Goal: Contribute content: Contribute content

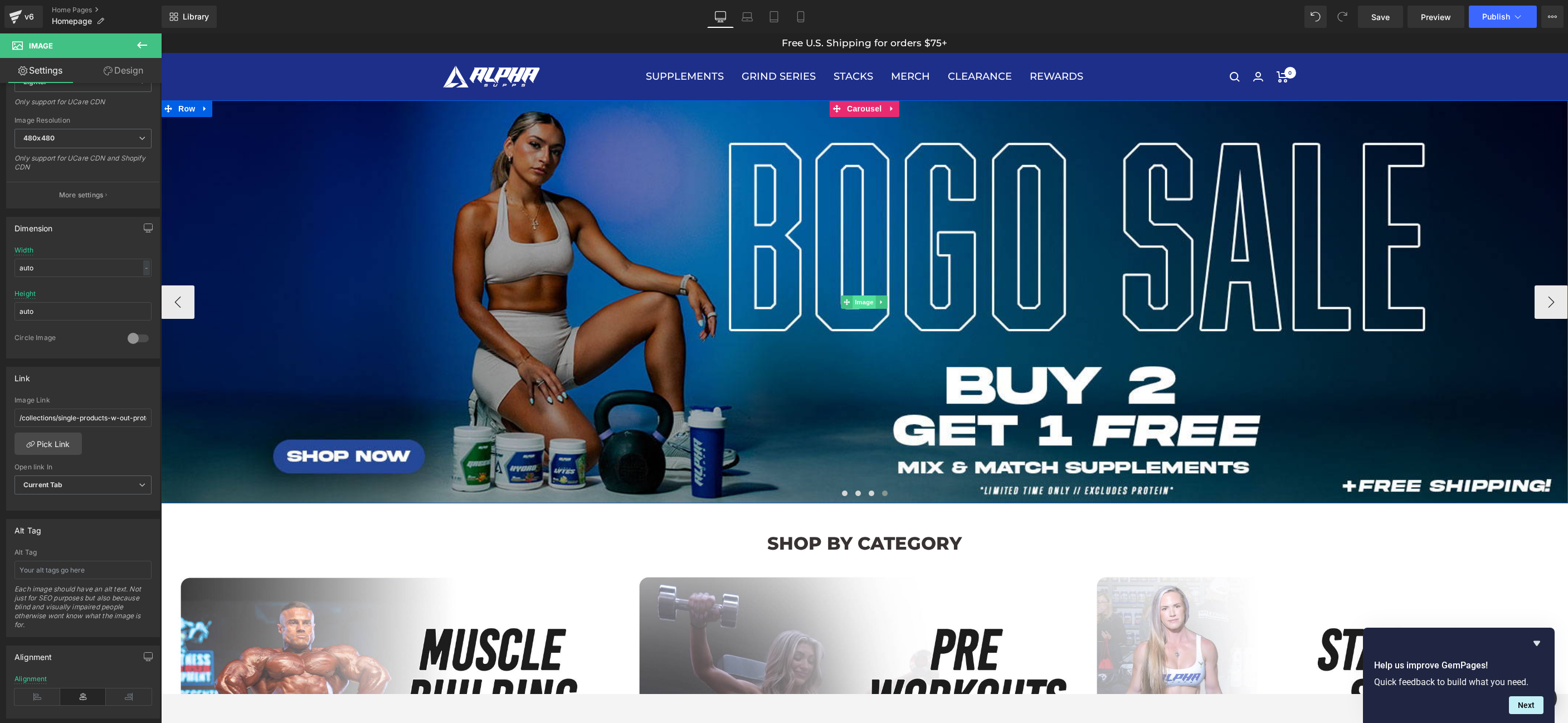
click at [854, 301] on span "Image" at bounding box center [864, 303] width 24 height 13
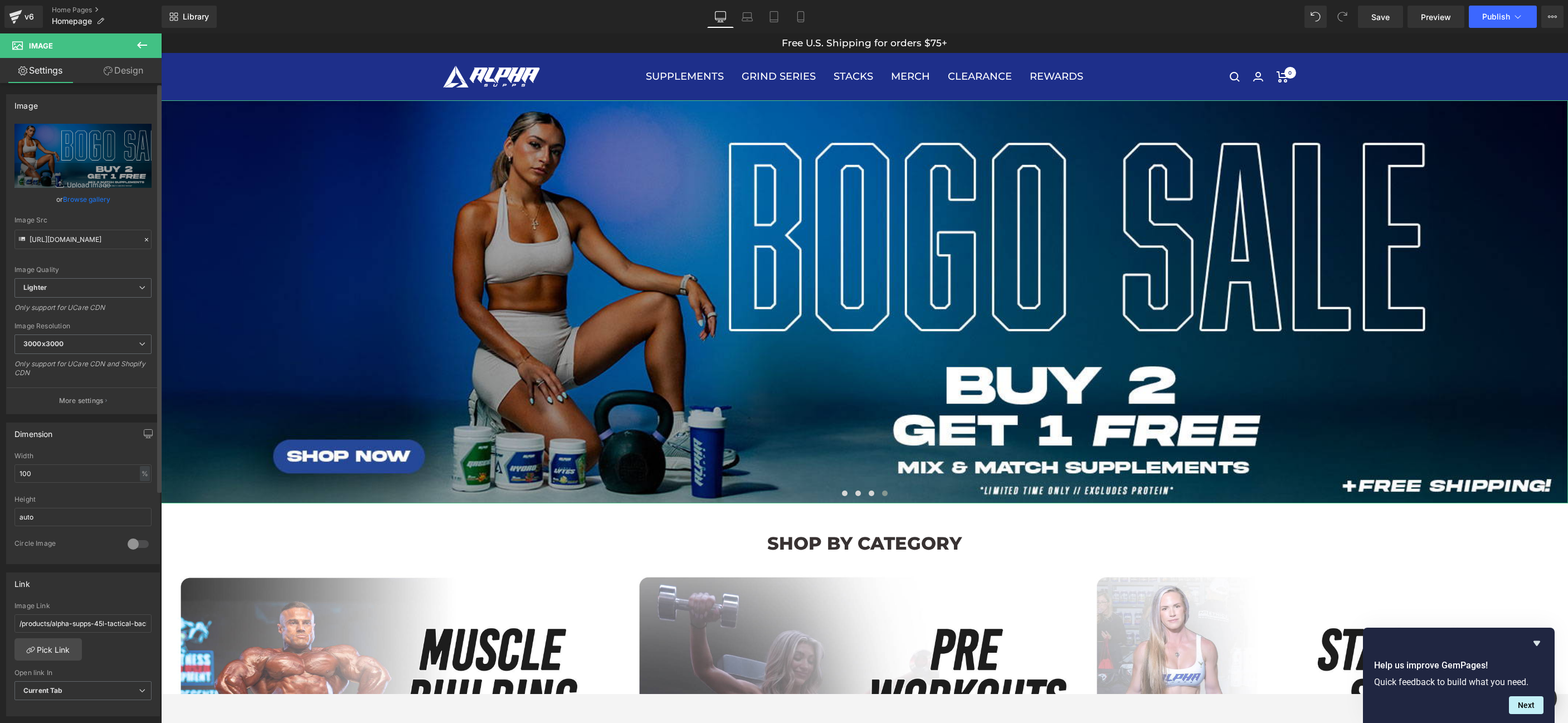
click at [76, 200] on link "Browse gallery" at bounding box center [87, 199] width 48 height 20
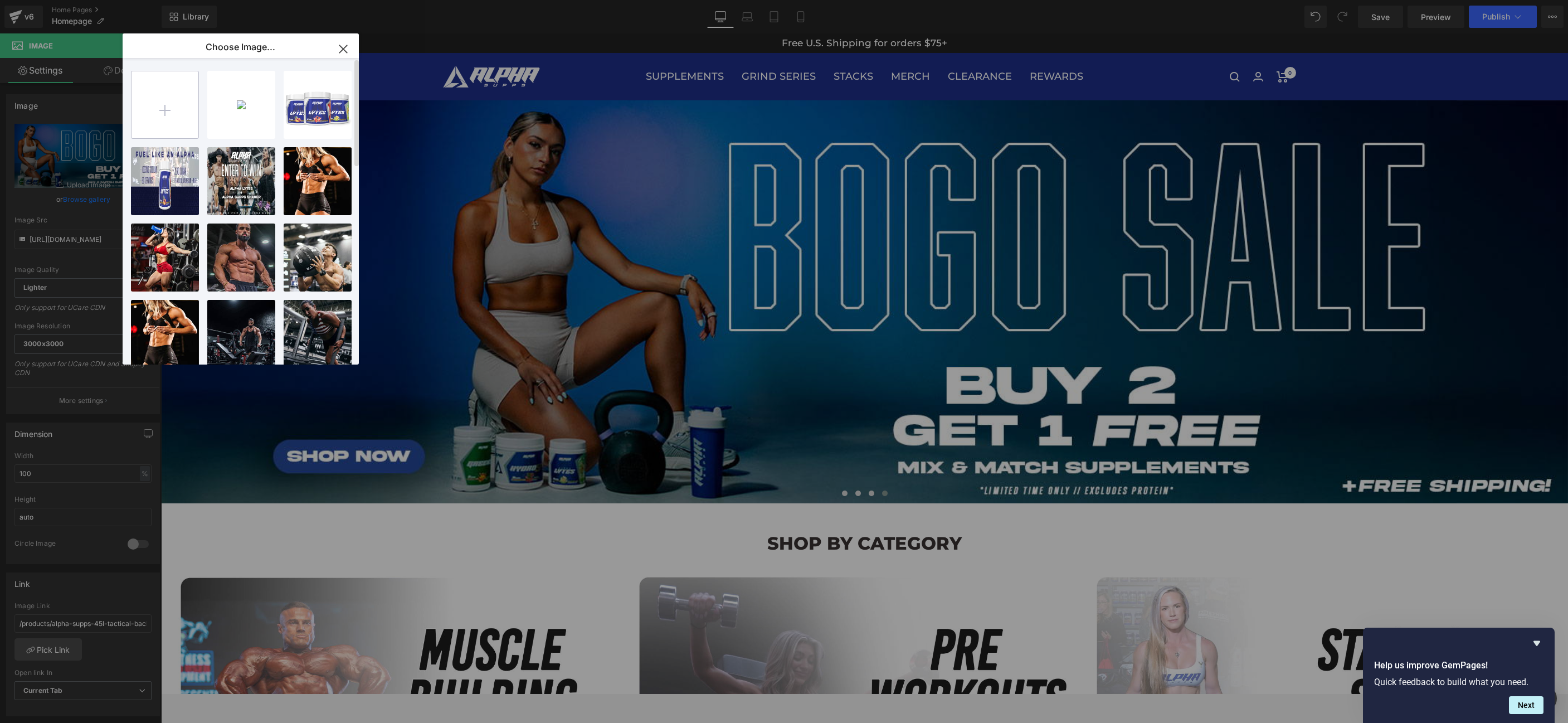
click at [153, 125] on input "file" at bounding box center [165, 105] width 67 height 67
type input "C:\fakepath\bogoweb.jpg"
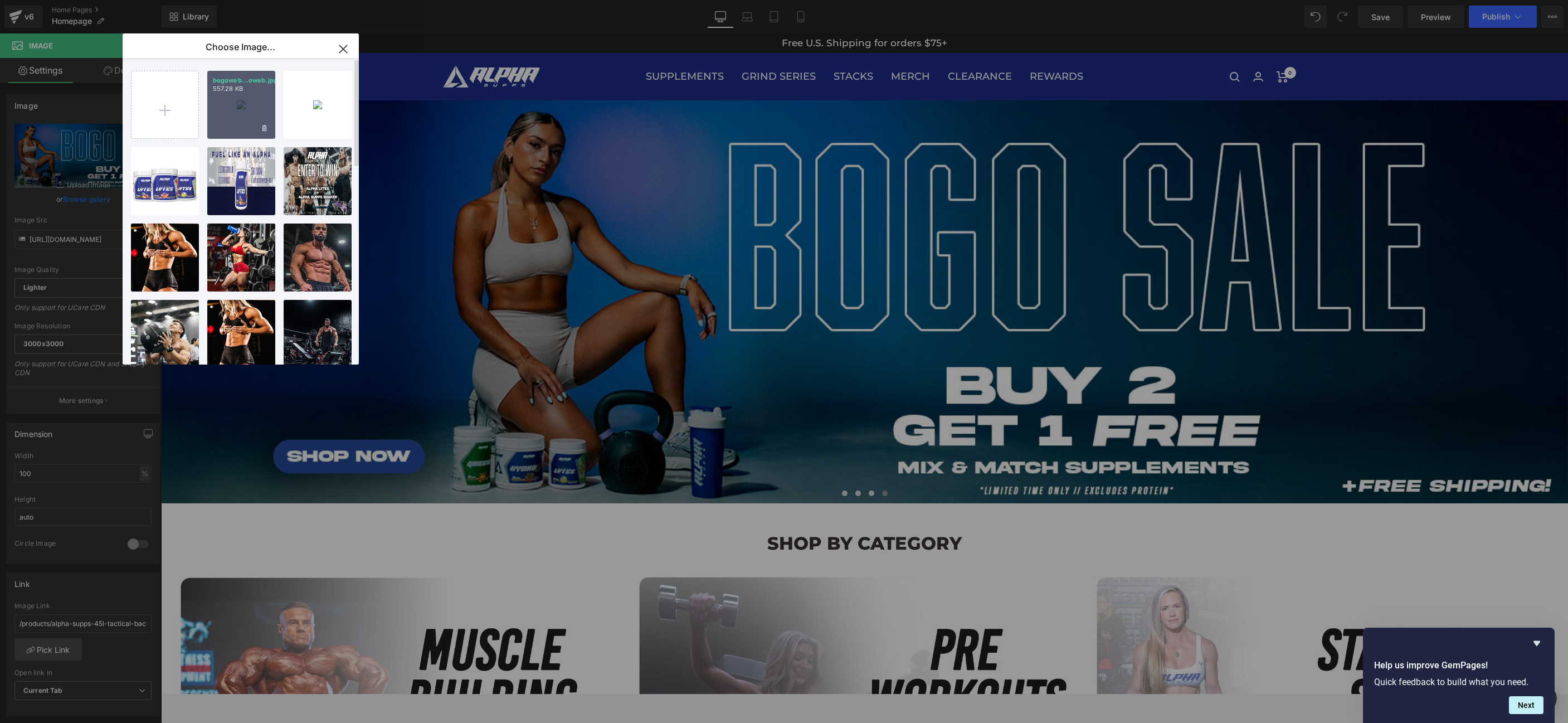
click at [238, 104] on div "bogoweb...oweb.jpg 557.28 KB" at bounding box center [241, 104] width 68 height 68
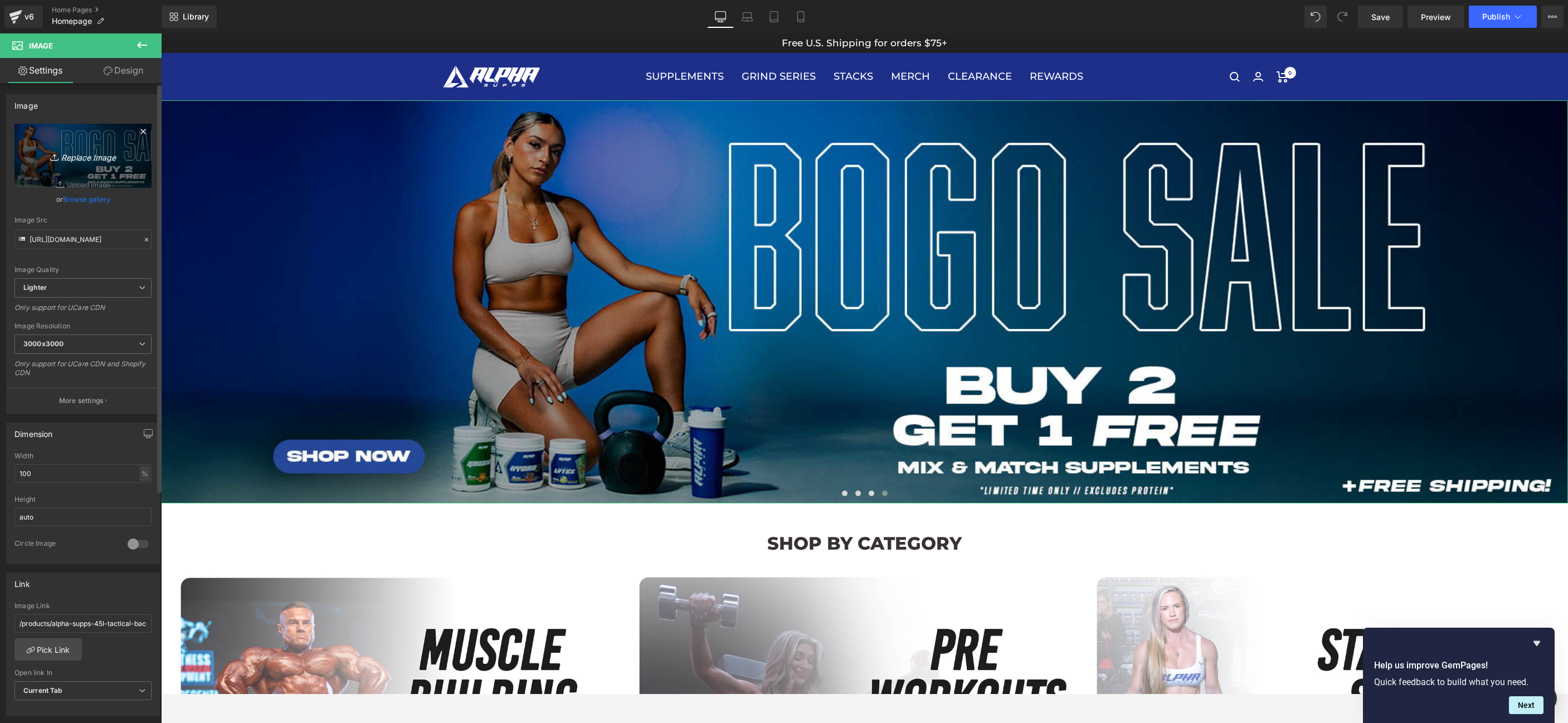
click at [86, 161] on icon "Replace Image" at bounding box center [83, 155] width 89 height 14
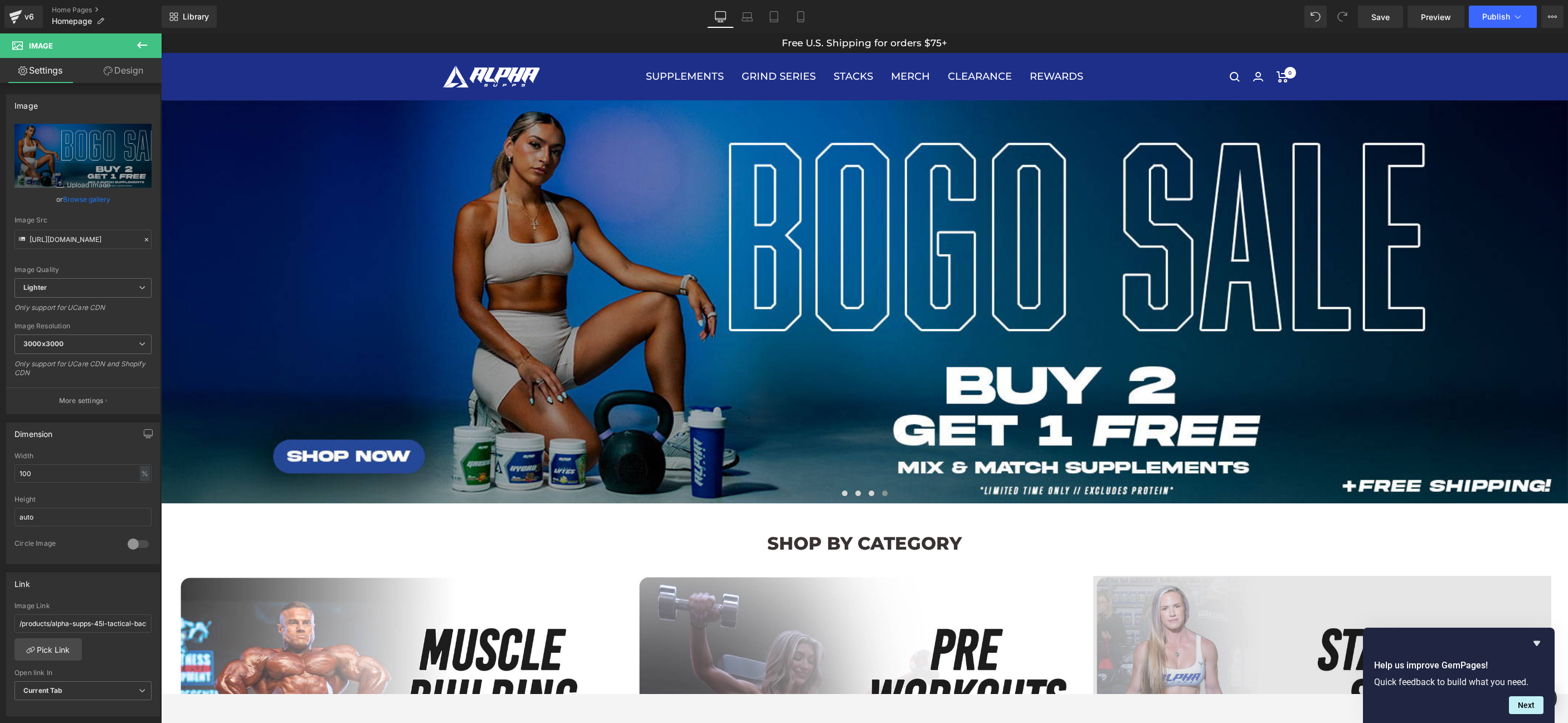
type input "C:\fakepath\bogoweb (1).jpg"
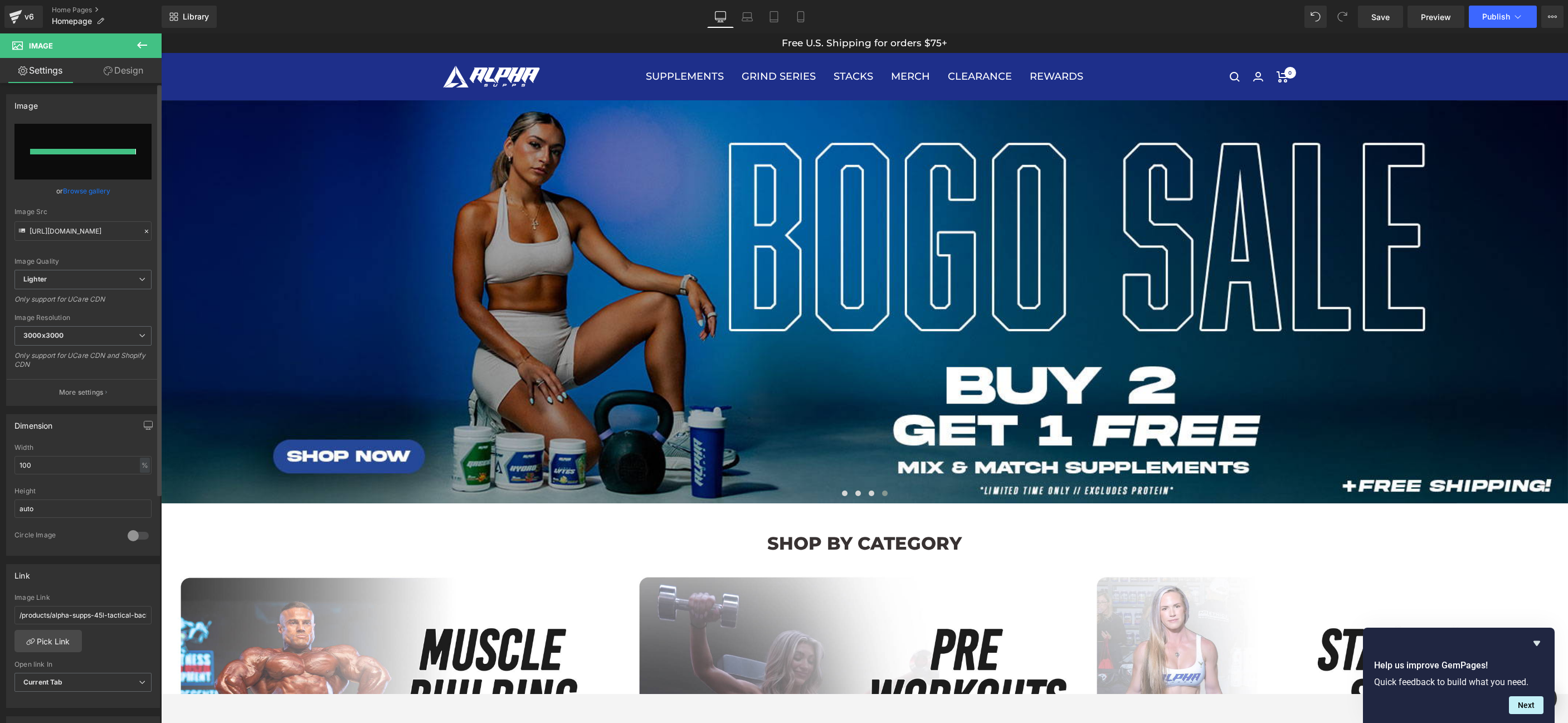
type input "[URL][DOMAIN_NAME]"
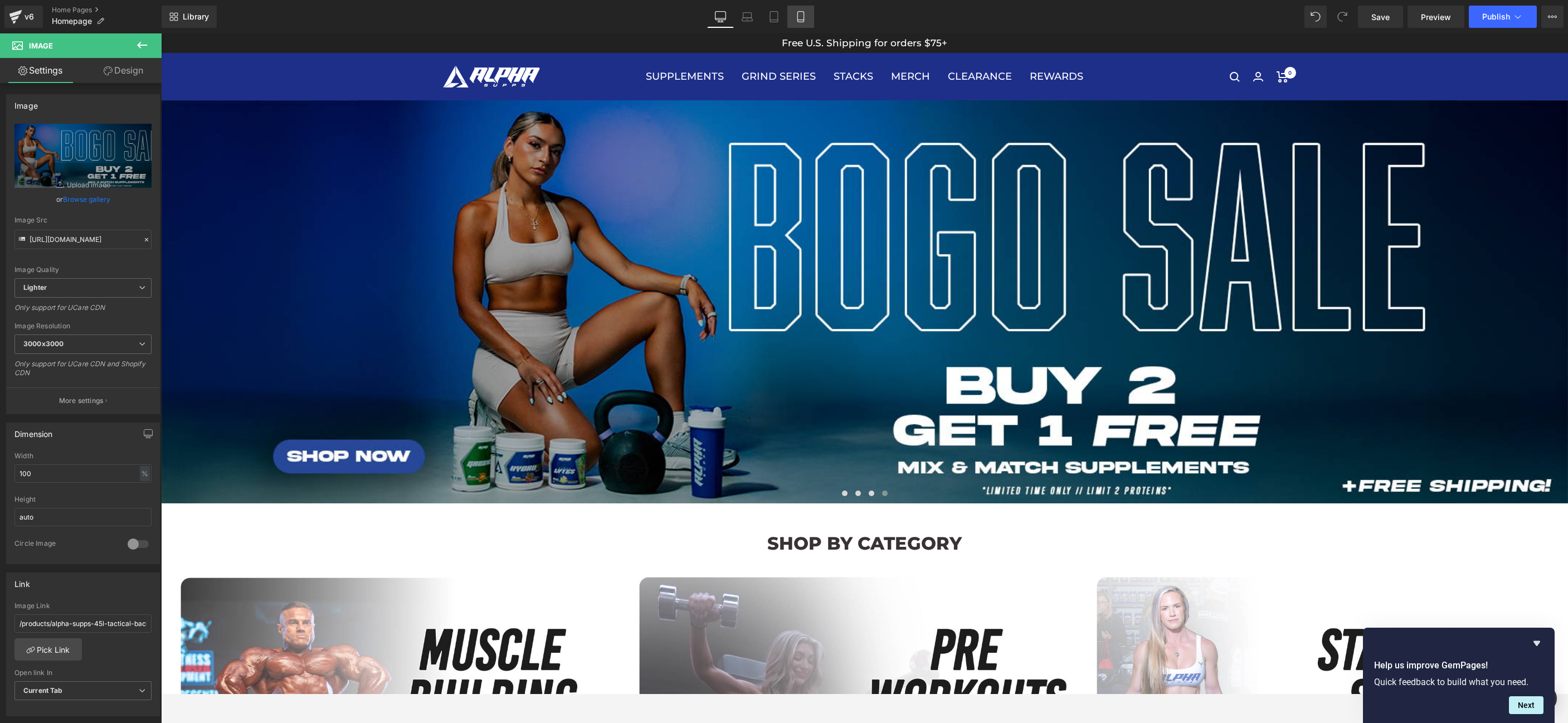
click at [807, 20] on link "Mobile" at bounding box center [801, 16] width 27 height 22
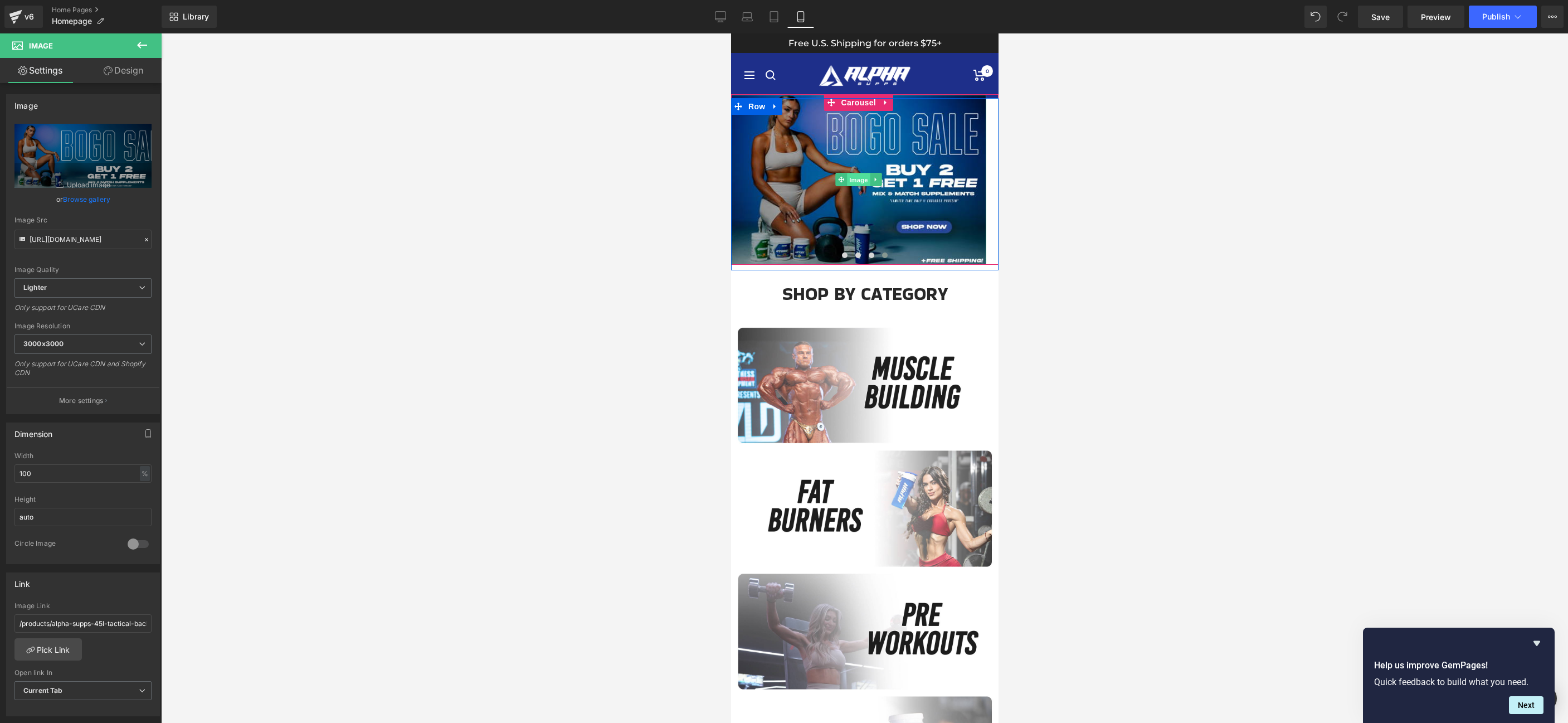
click at [861, 182] on span "Image" at bounding box center [858, 180] width 24 height 13
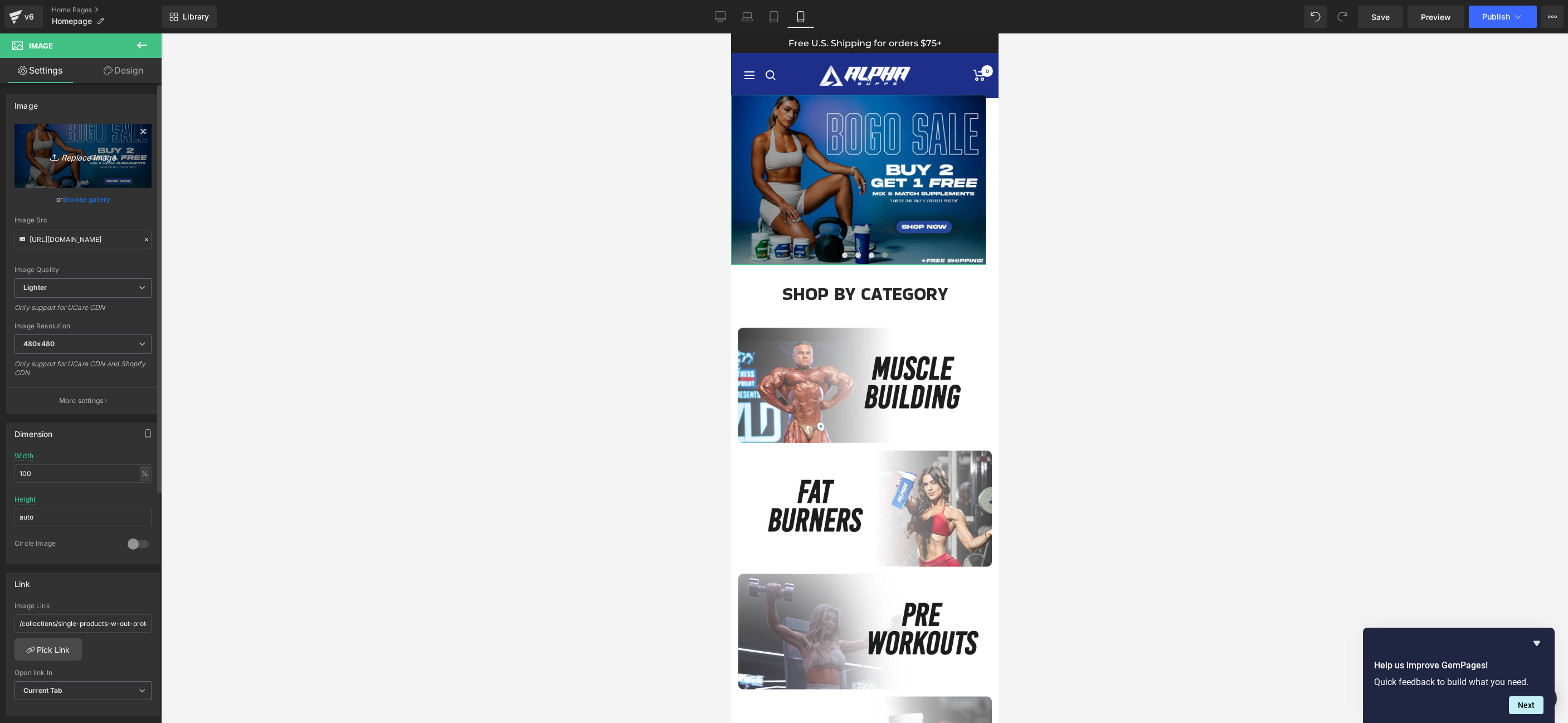
click at [103, 158] on icon "Replace Image" at bounding box center [83, 155] width 89 height 14
type input "C:\fakepath\bogomob (1).jpg"
click at [98, 147] on input "file" at bounding box center [83, 151] width 137 height 56
type input "C:\fakepath\bogomob (1).jpg"
click at [88, 193] on link "Browse gallery" at bounding box center [87, 190] width 48 height 20
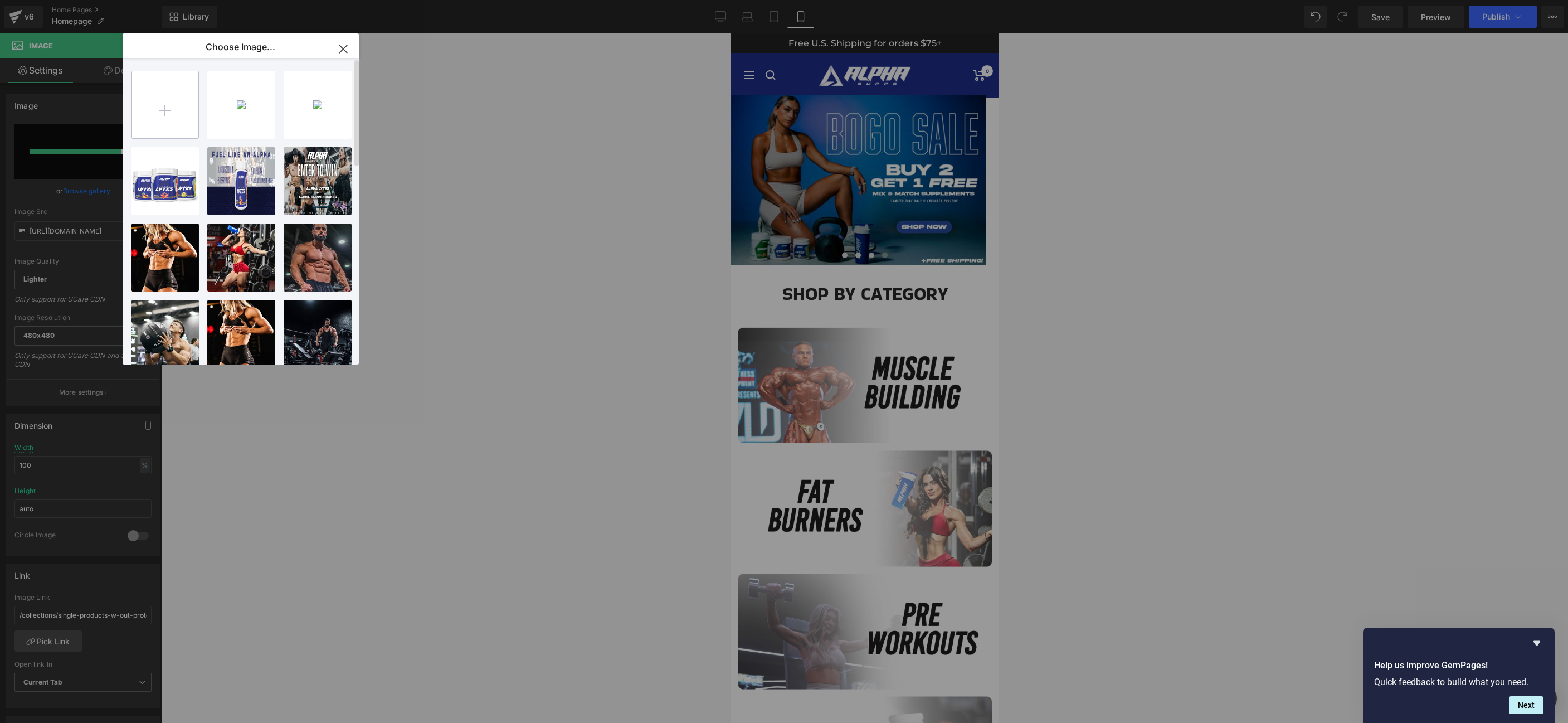
click at [165, 105] on input "file" at bounding box center [165, 105] width 67 height 67
type input "C:\fakepath\bogomob (1).jpg"
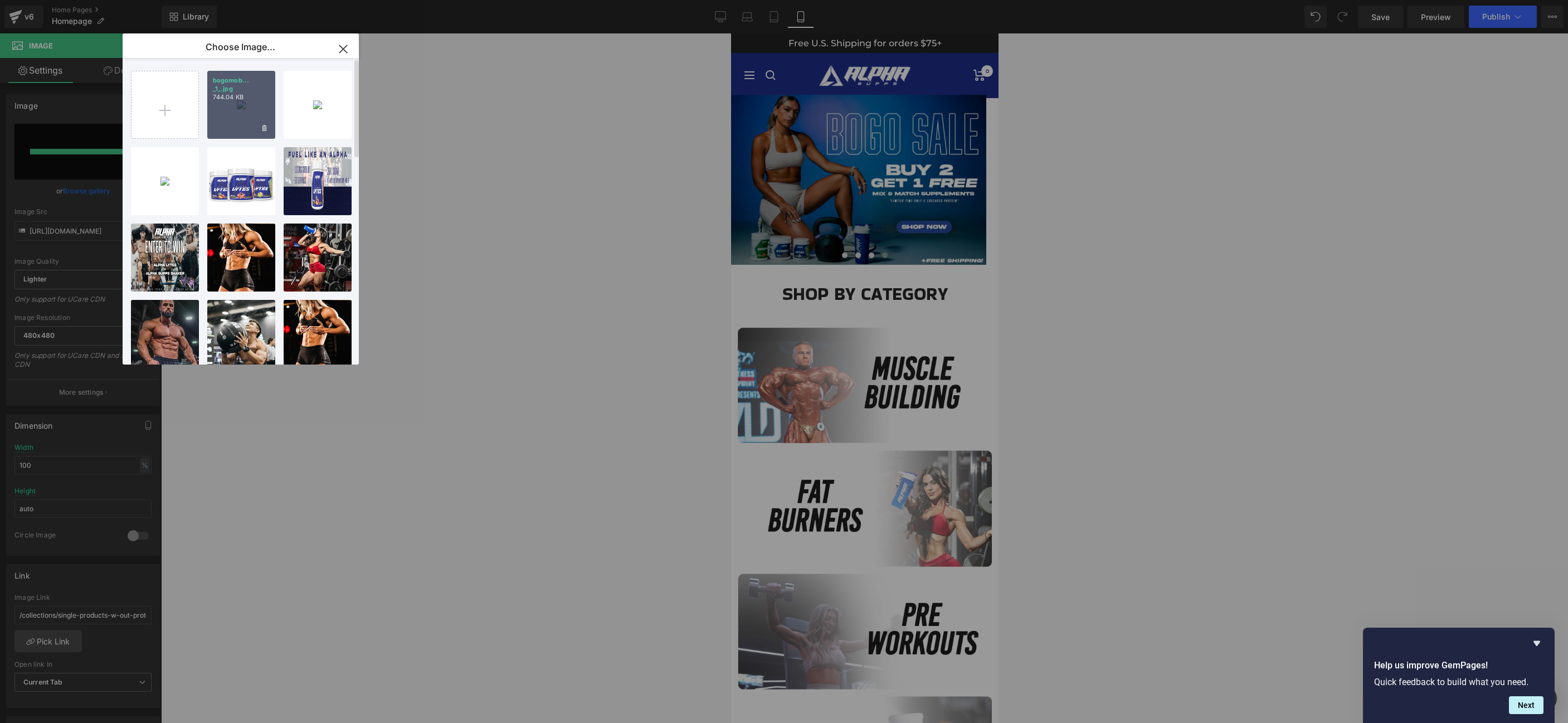
click at [237, 107] on div "bogomob... _1_.jpg 744.04 KB" at bounding box center [241, 104] width 68 height 68
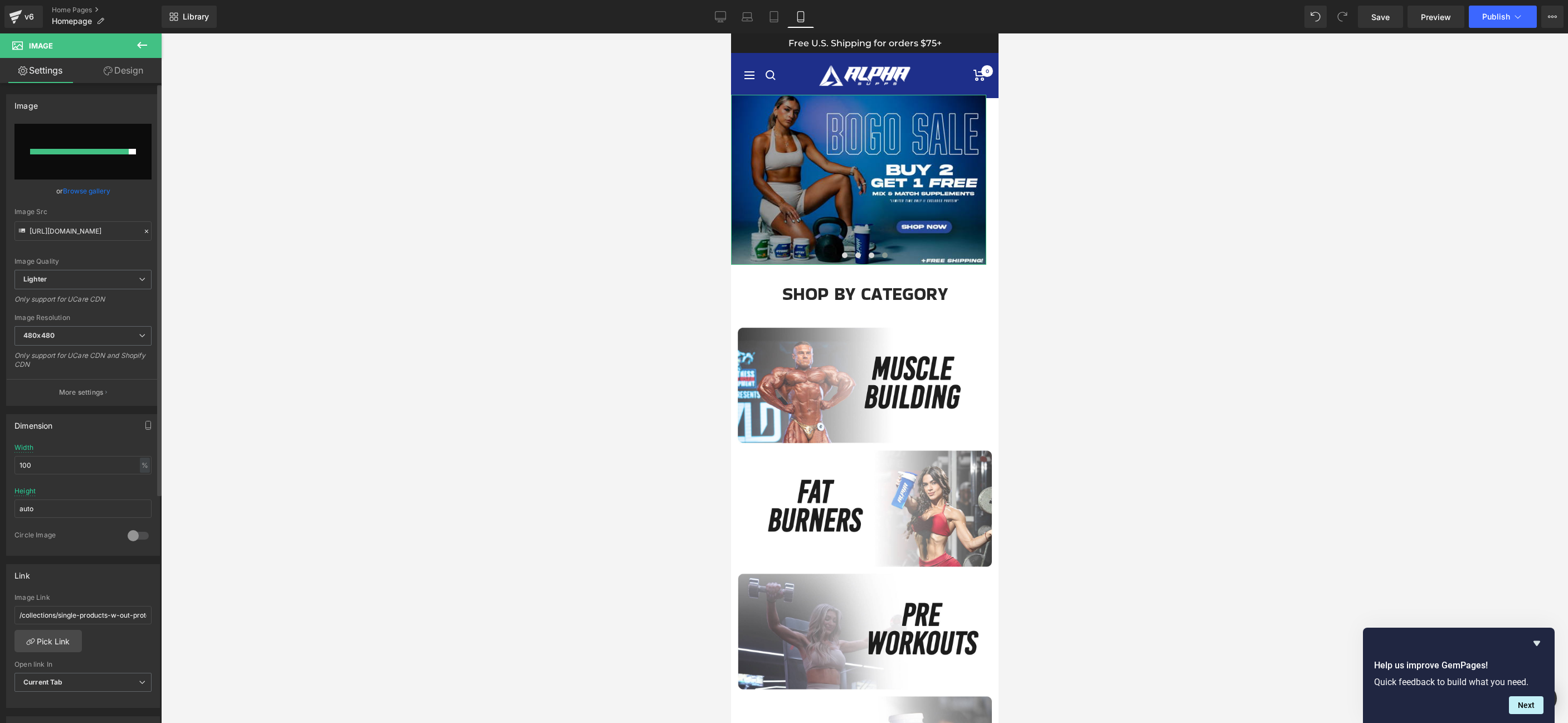
click at [80, 191] on link "Browse gallery" at bounding box center [87, 190] width 48 height 20
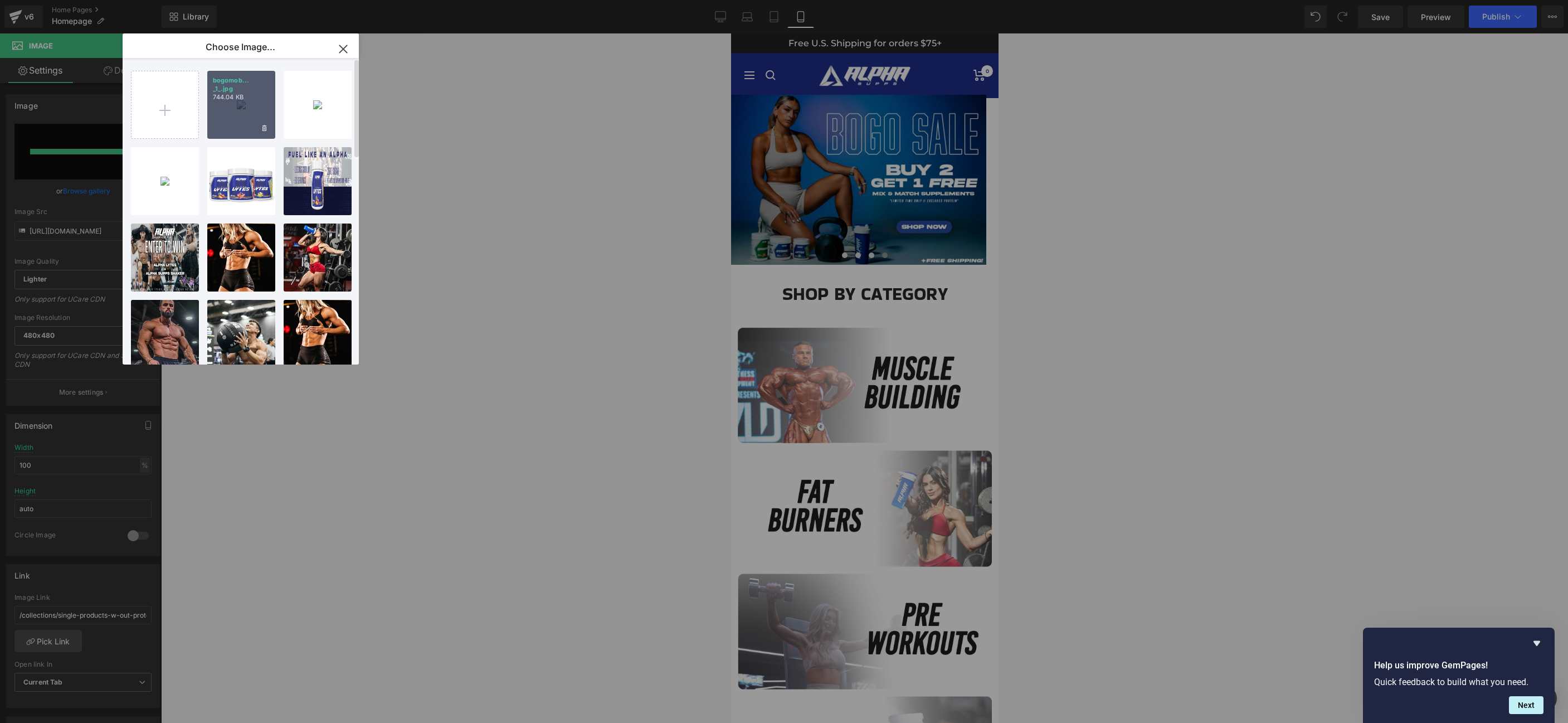
click at [232, 104] on div "bogomob... _1_.jpg 744.04 KB" at bounding box center [241, 104] width 68 height 68
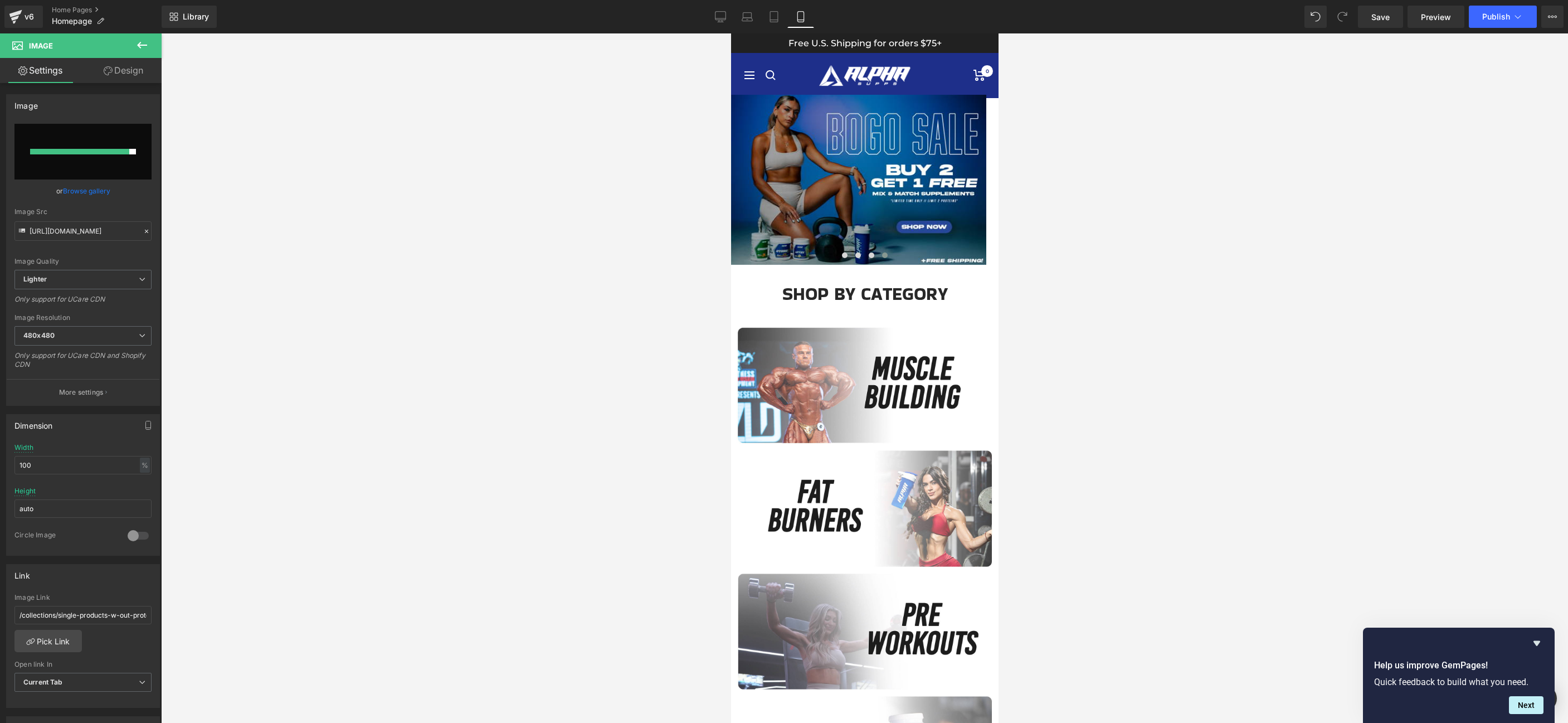
type input "[URL][DOMAIN_NAME]"
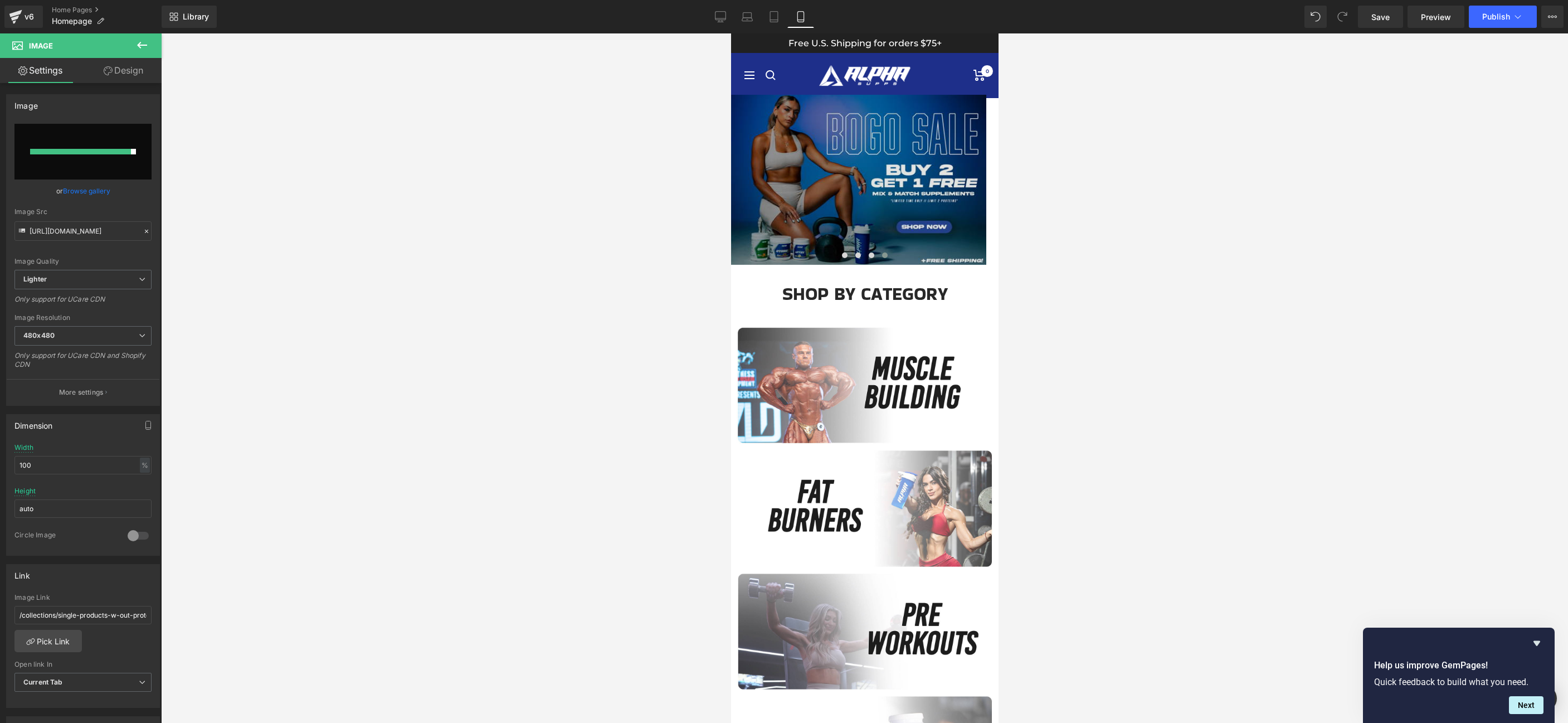
click at [861, 210] on img at bounding box center [858, 180] width 255 height 170
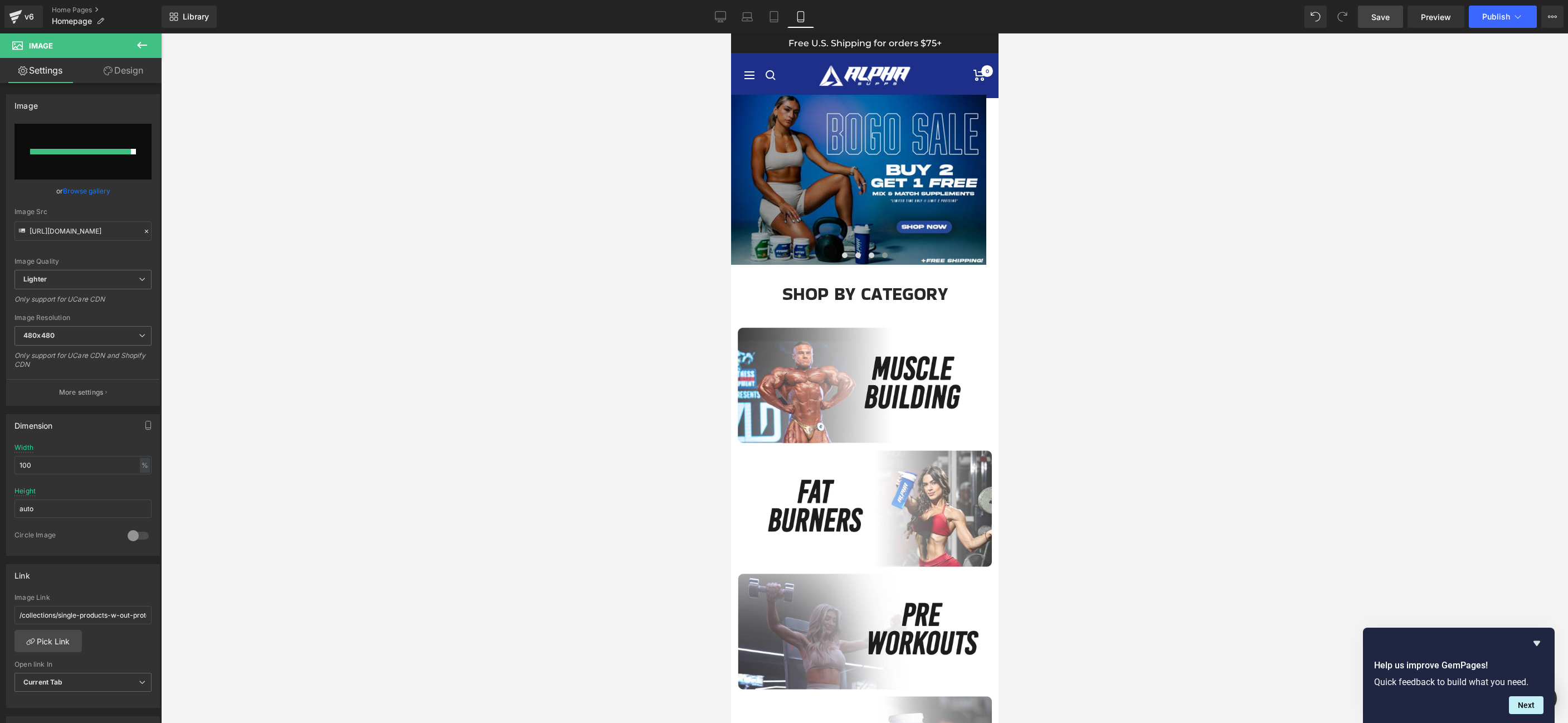
click at [1378, 11] on span "Save" at bounding box center [1380, 17] width 18 height 11
click at [1427, 18] on span "Preview" at bounding box center [1436, 17] width 30 height 11
click at [780, 21] on link "Tablet" at bounding box center [774, 16] width 27 height 22
type input "auto"
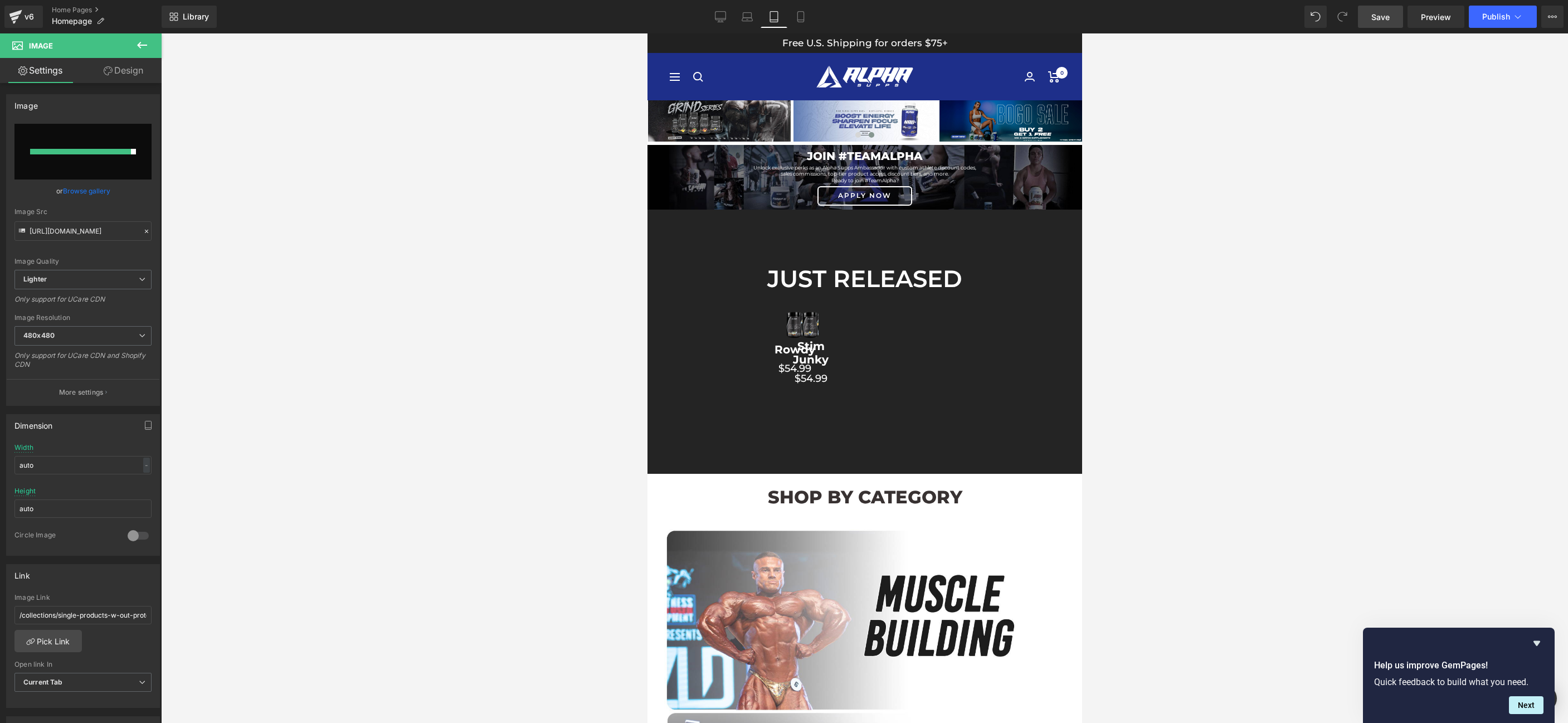
click at [117, 69] on link "Design" at bounding box center [123, 70] width 81 height 25
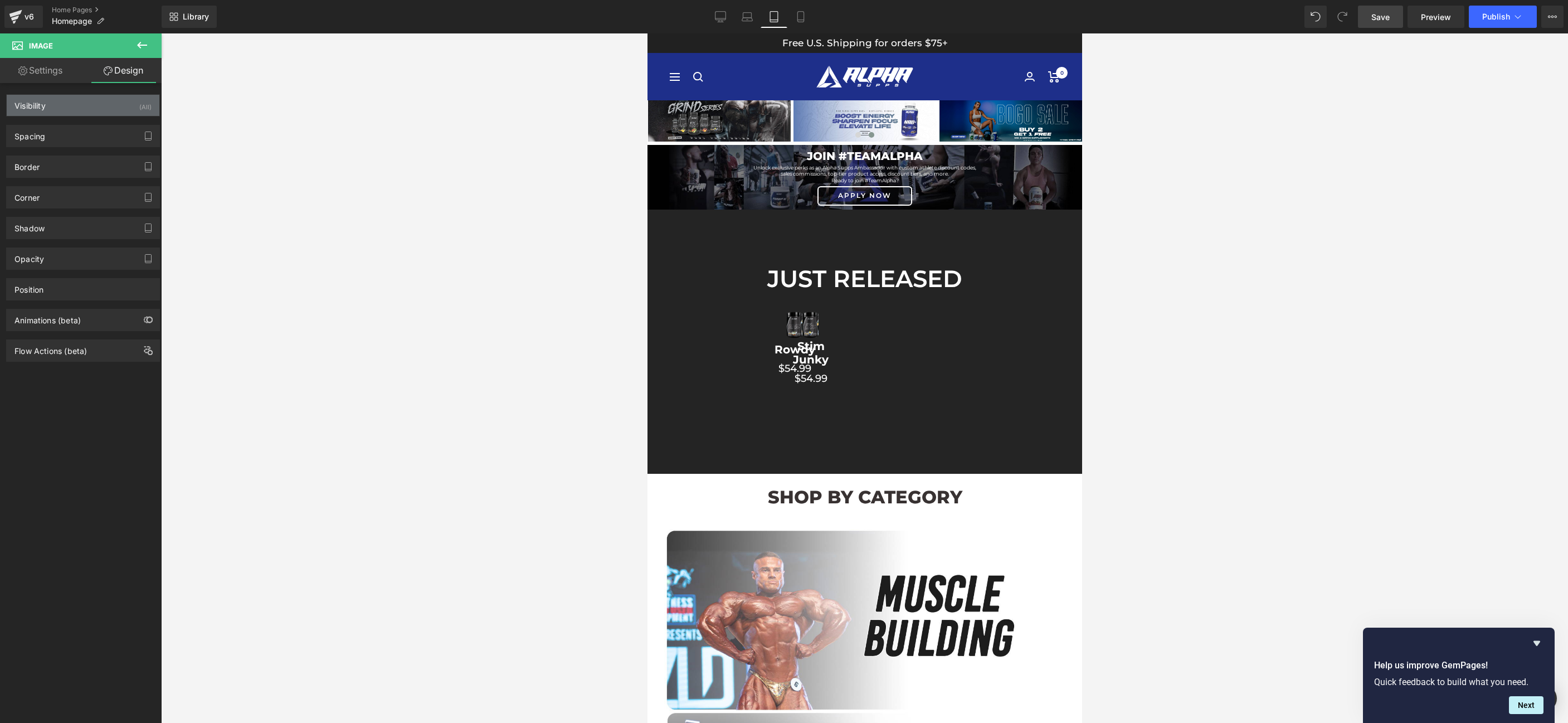
click at [84, 105] on div "Visibility (All)" at bounding box center [83, 106] width 153 height 21
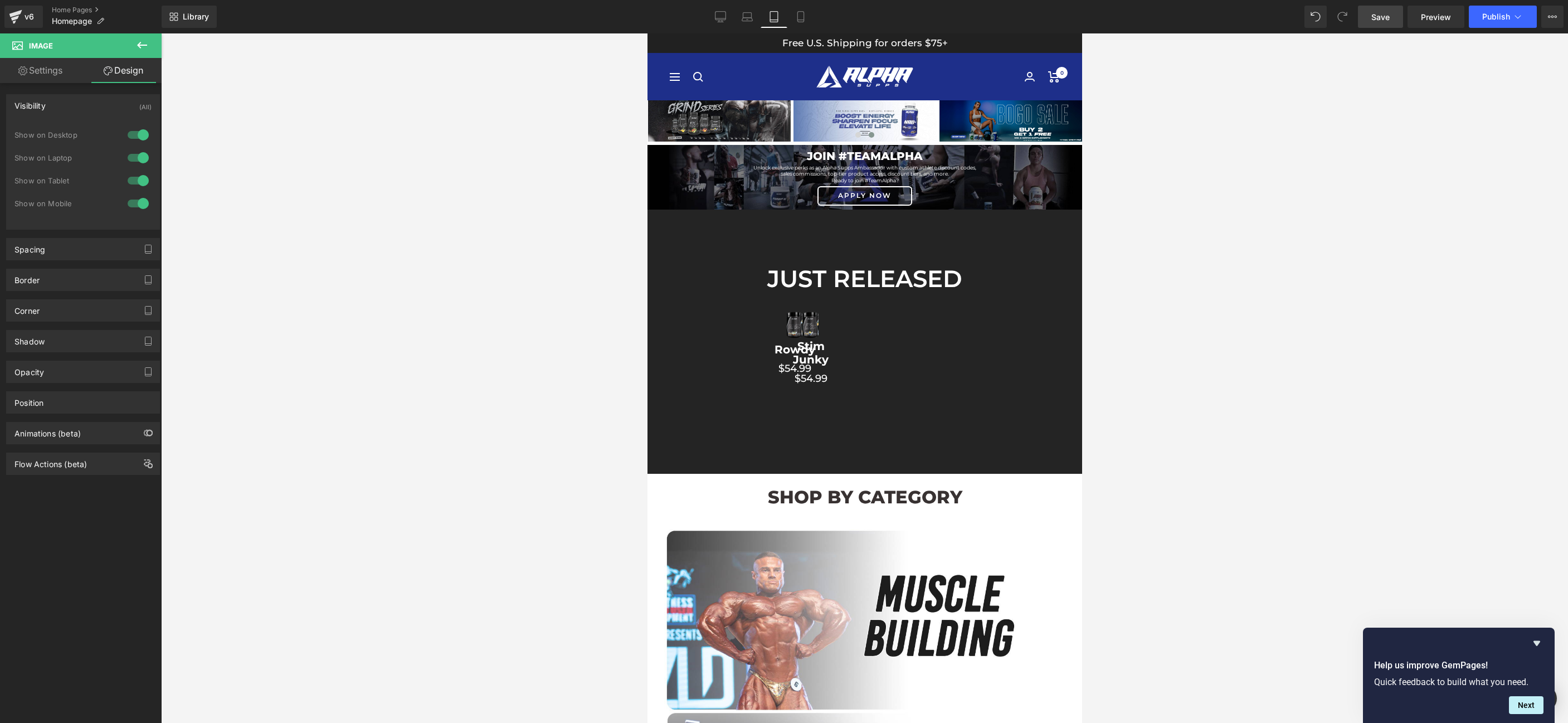
click at [138, 182] on div at bounding box center [138, 180] width 27 height 18
drag, startPoint x: 747, startPoint y: 18, endPoint x: 93, endPoint y: 80, distance: 656.9
click at [747, 18] on icon at bounding box center [747, 17] width 11 height 11
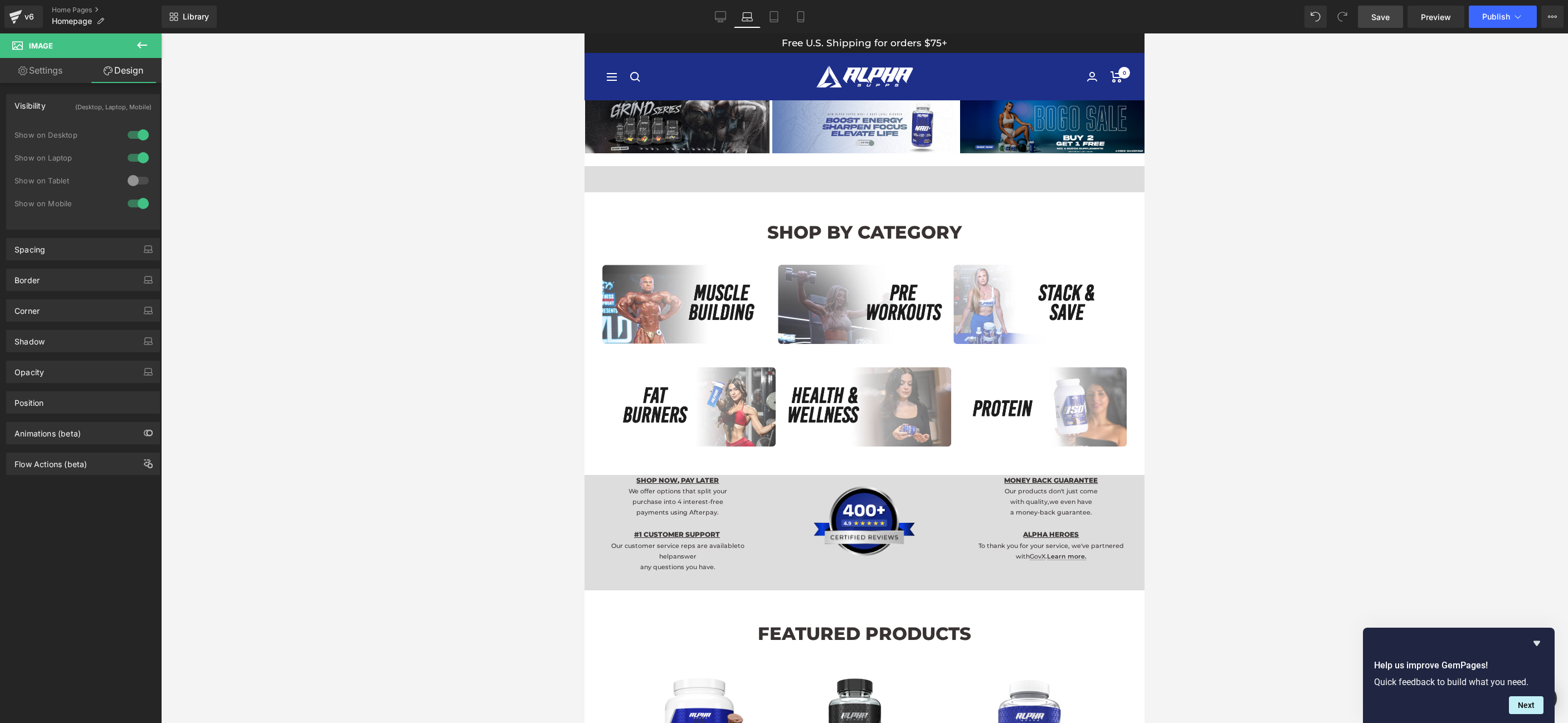
click at [135, 158] on div at bounding box center [138, 157] width 27 height 18
click at [392, 166] on div at bounding box center [864, 378] width 1407 height 690
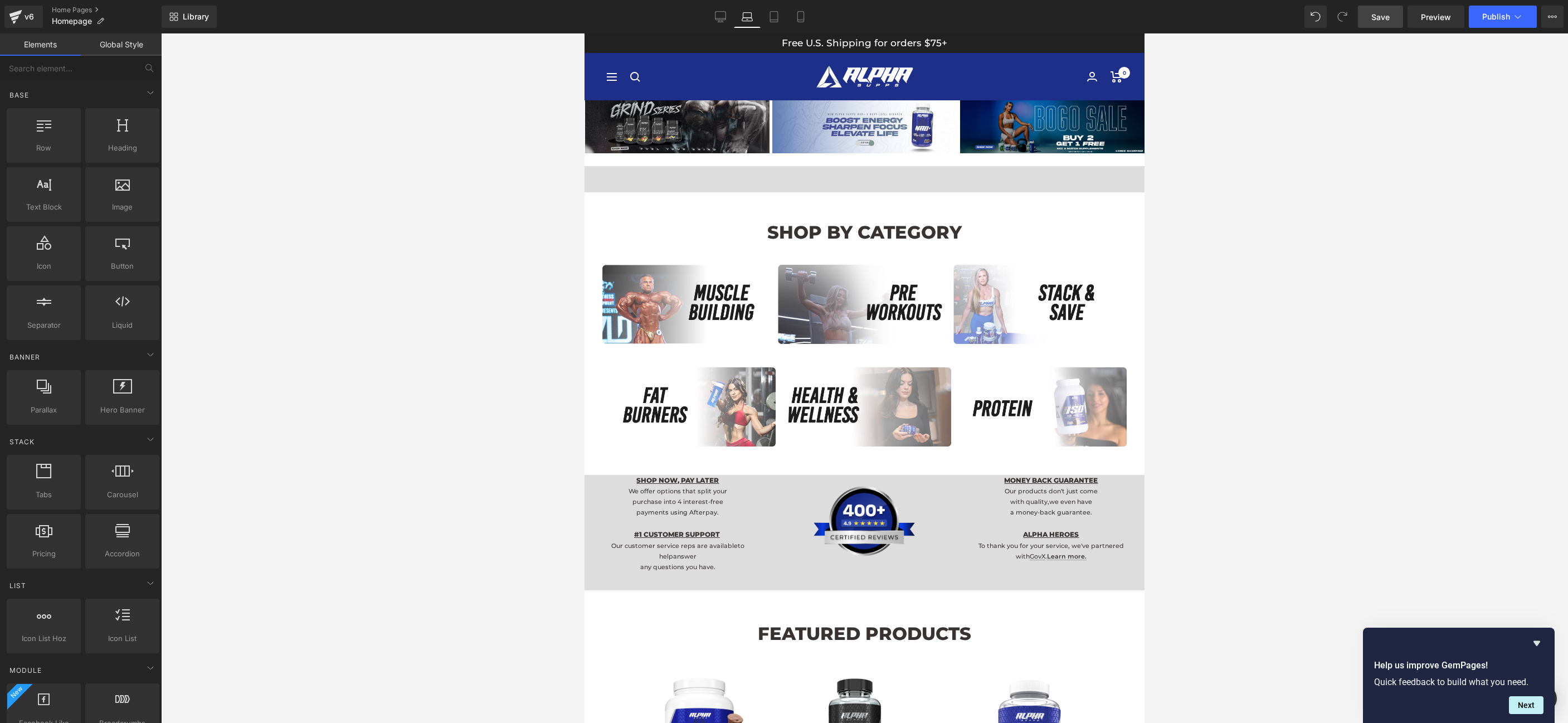
drag, startPoint x: 1384, startPoint y: 15, endPoint x: 213, endPoint y: 281, distance: 1200.8
click at [1384, 15] on span "Save" at bounding box center [1380, 17] width 18 height 11
click at [709, 22] on link "Desktop" at bounding box center [708, 16] width 27 height 22
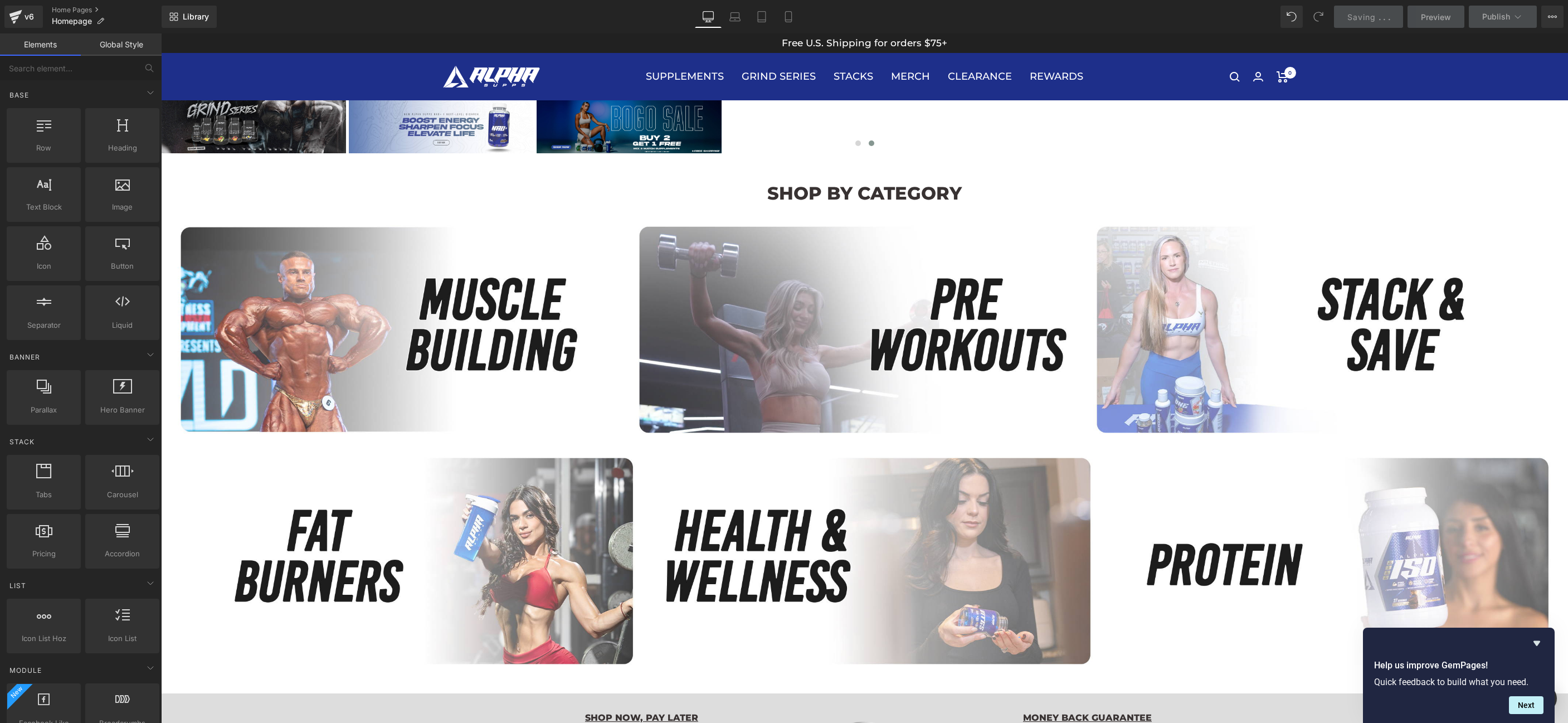
scroll to position [67, 0]
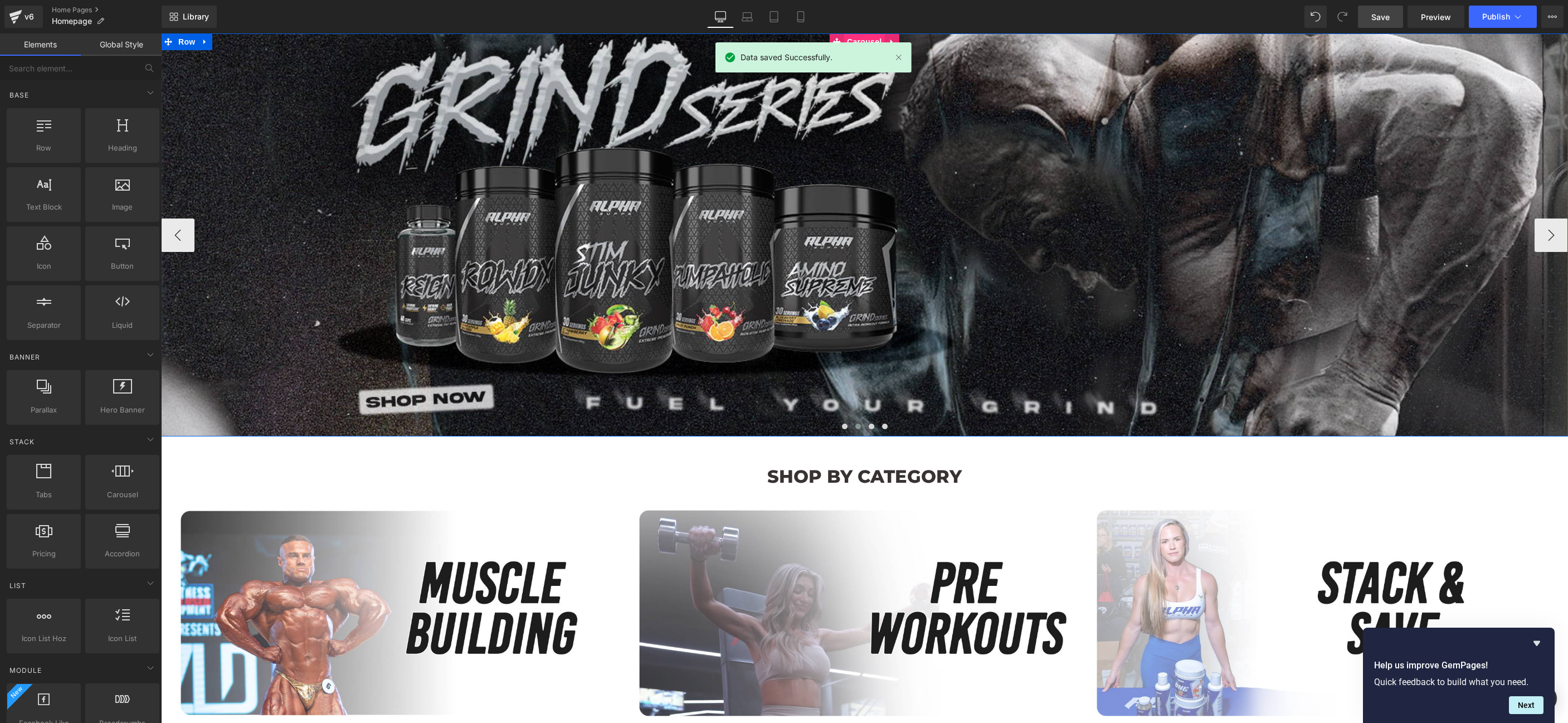
click at [855, 39] on span "Carousel" at bounding box center [864, 42] width 40 height 17
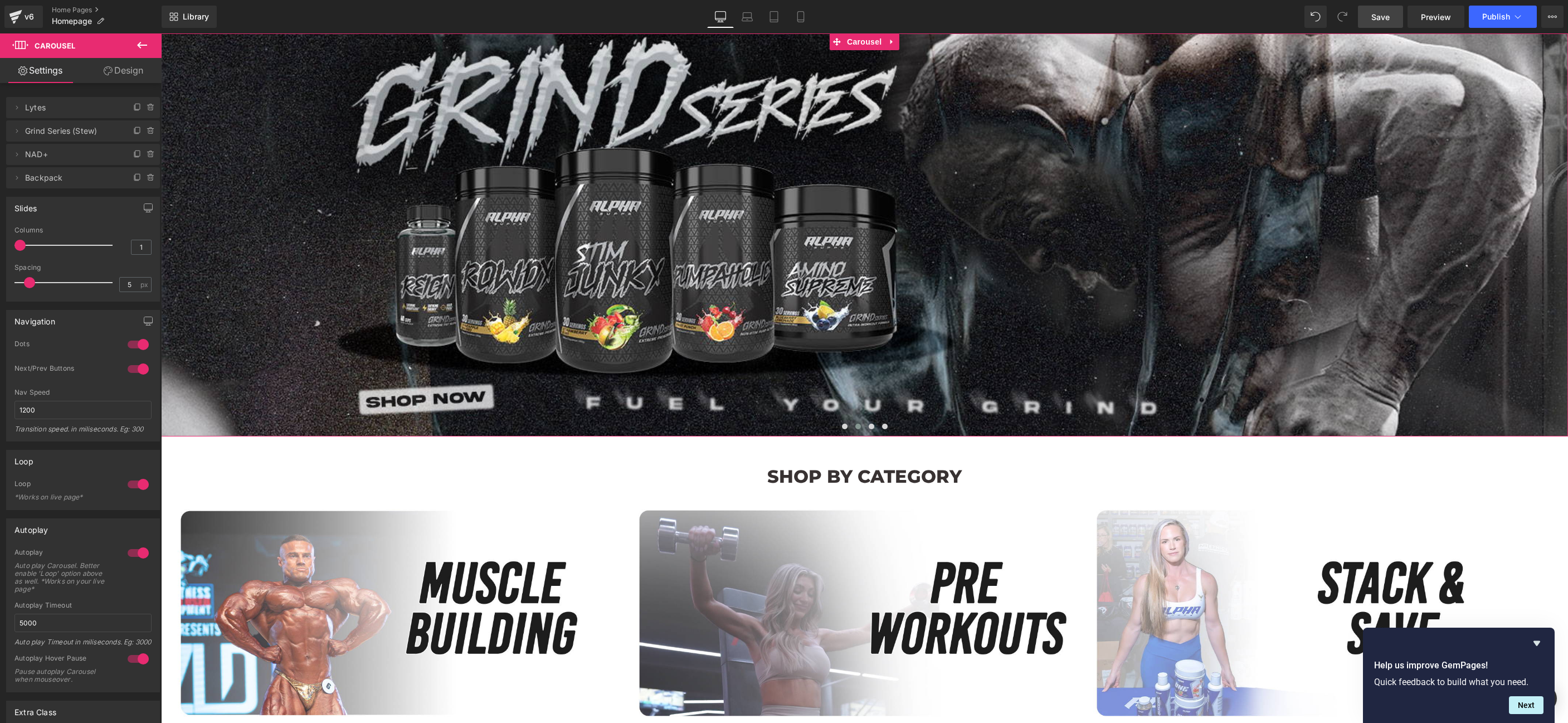
click at [83, 178] on span "Backpack" at bounding box center [71, 178] width 93 height 21
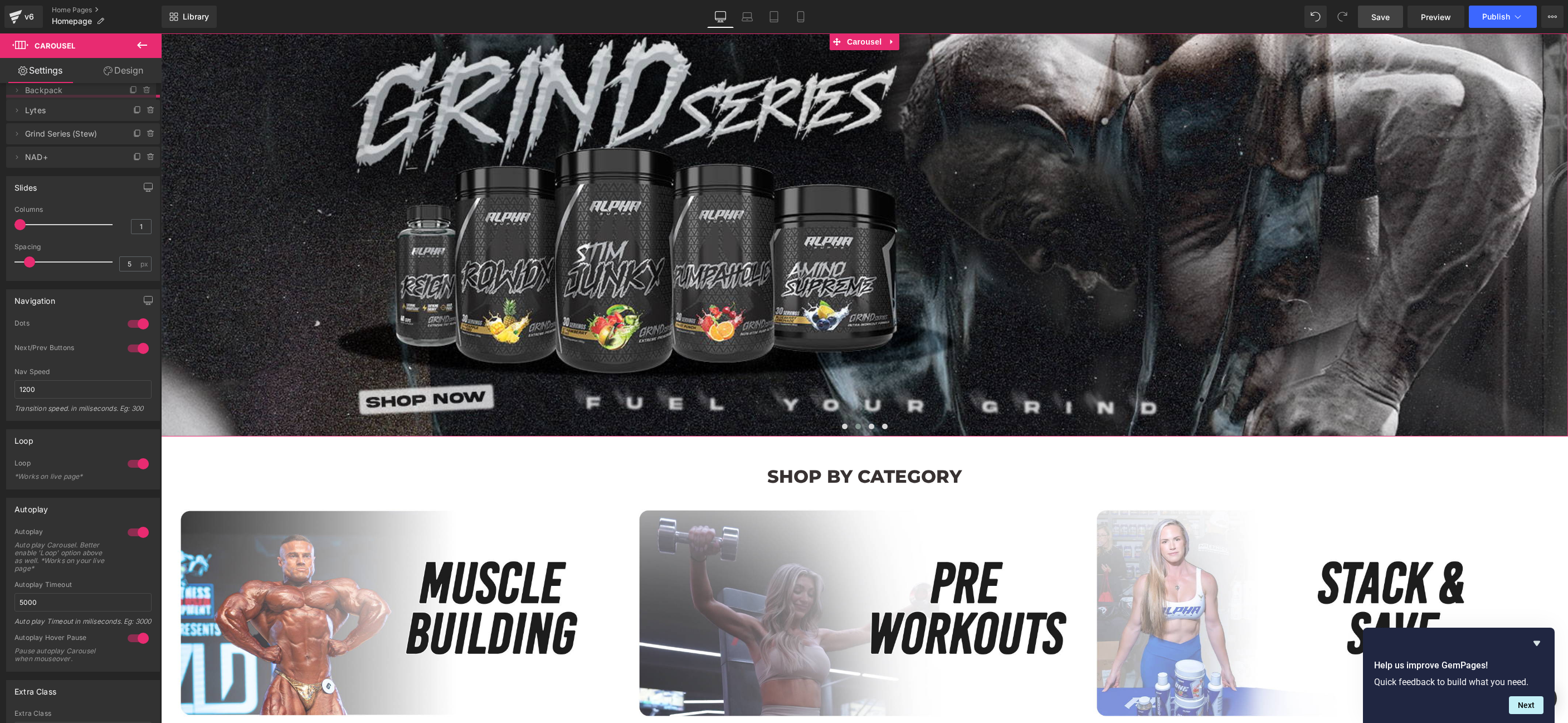
drag, startPoint x: 38, startPoint y: 177, endPoint x: 46, endPoint y: 89, distance: 88.4
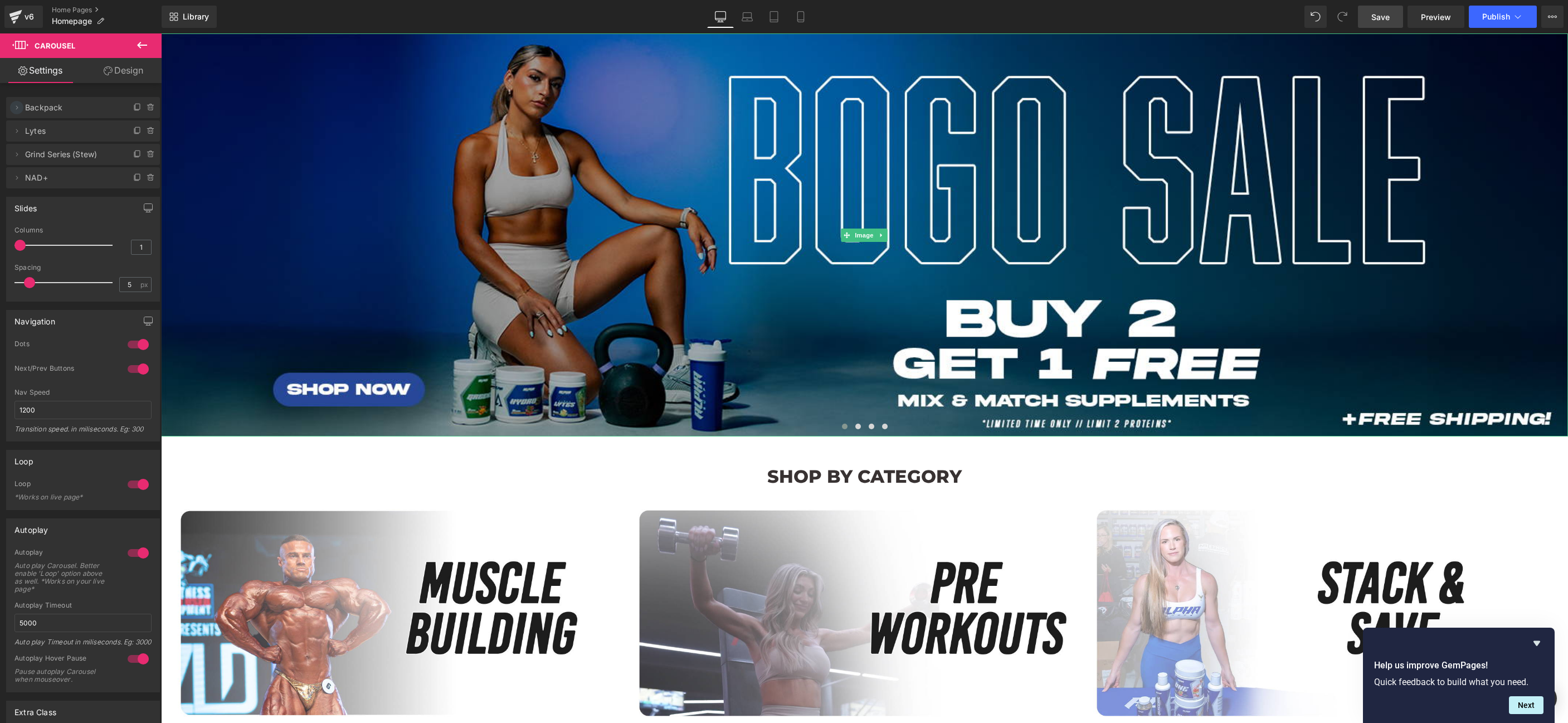
click at [20, 107] on icon at bounding box center [16, 107] width 9 height 9
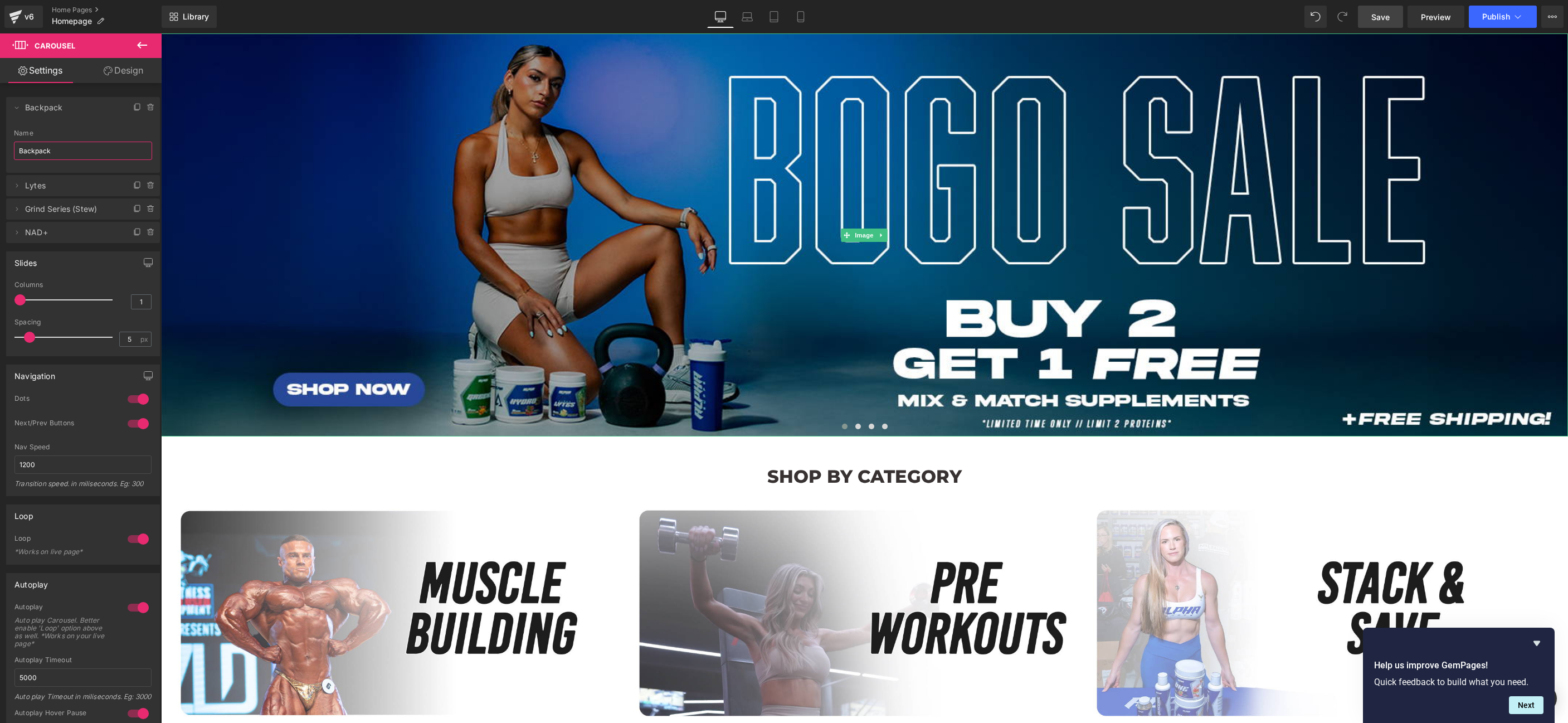
click at [58, 147] on input "Backpack" at bounding box center [83, 150] width 138 height 18
type input "BOGO SALE"
click at [796, 18] on icon at bounding box center [801, 17] width 11 height 11
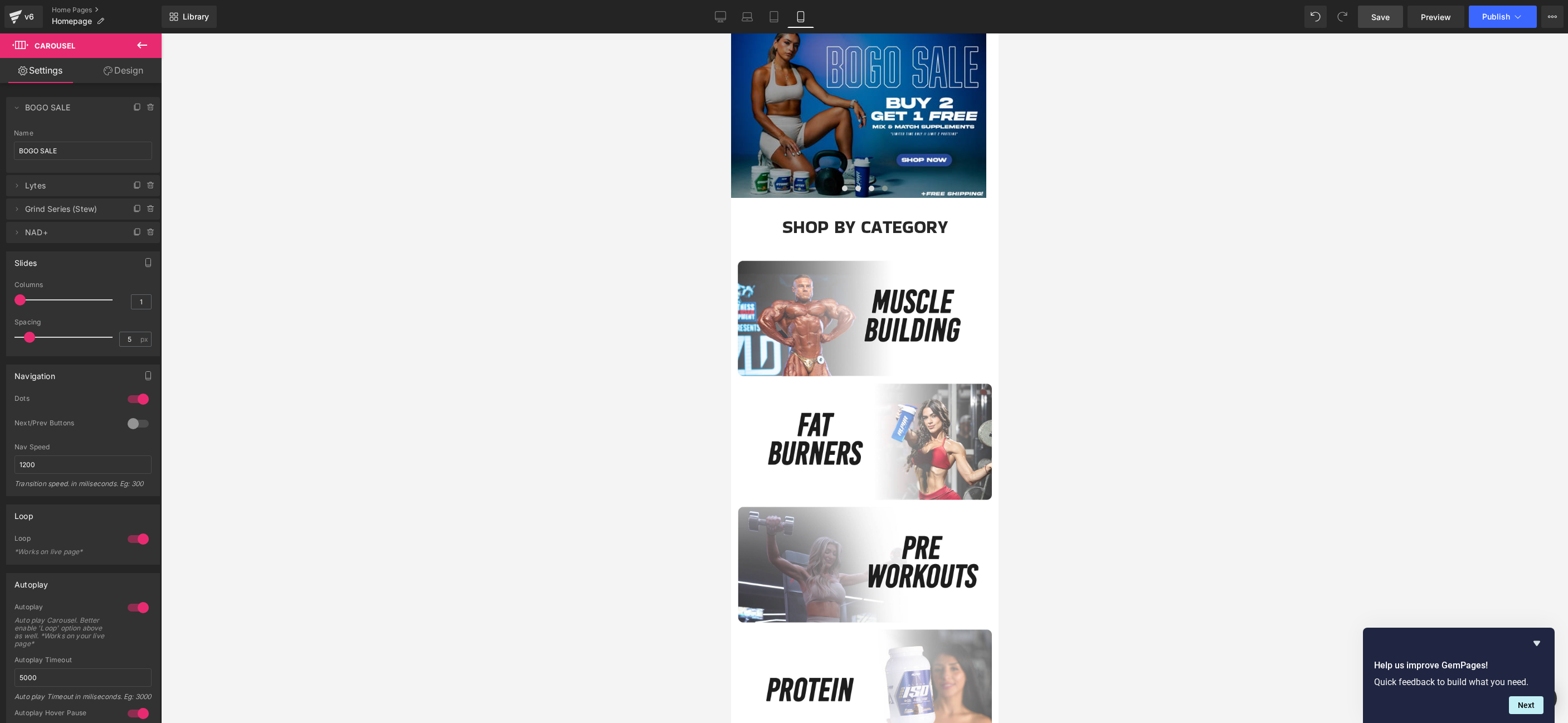
scroll to position [0, 0]
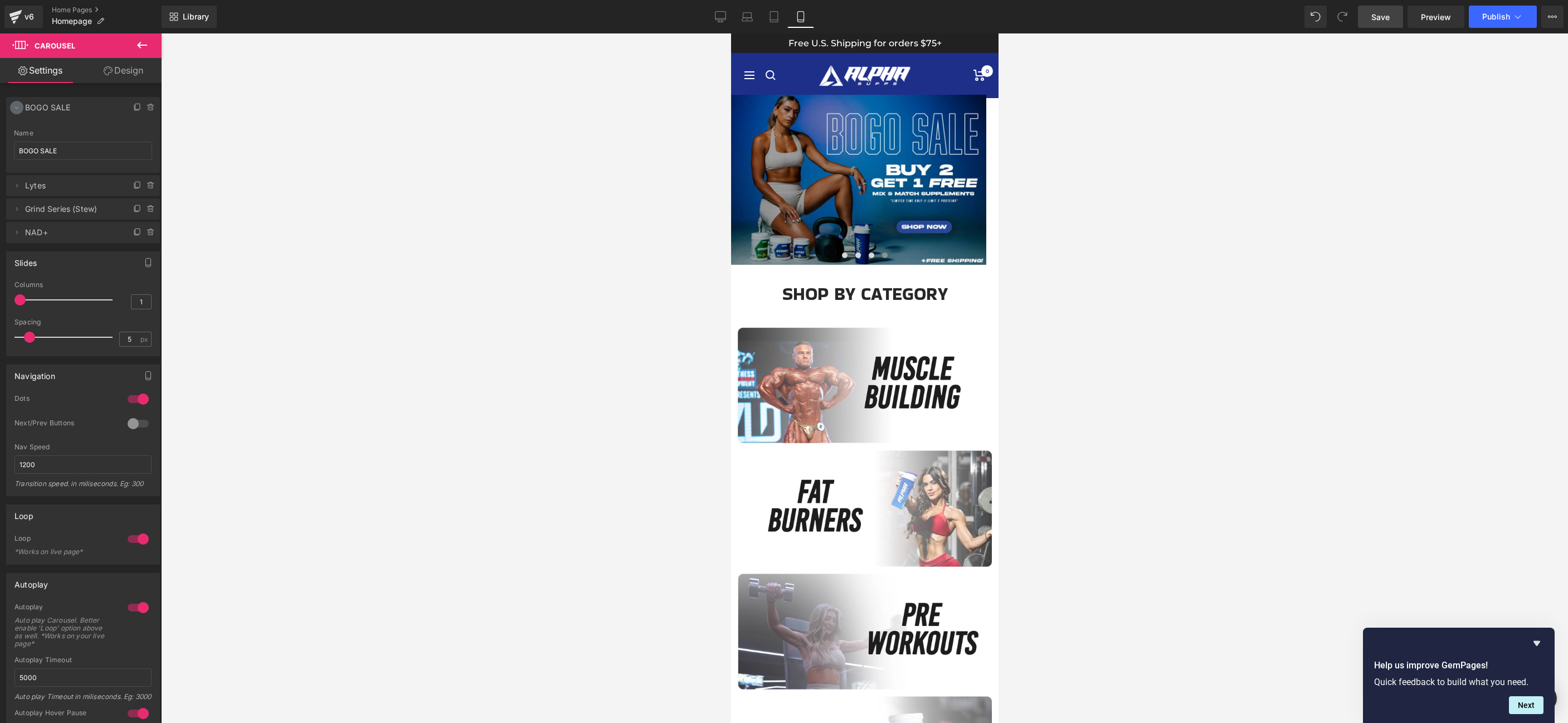
click at [18, 108] on icon at bounding box center [16, 107] width 9 height 9
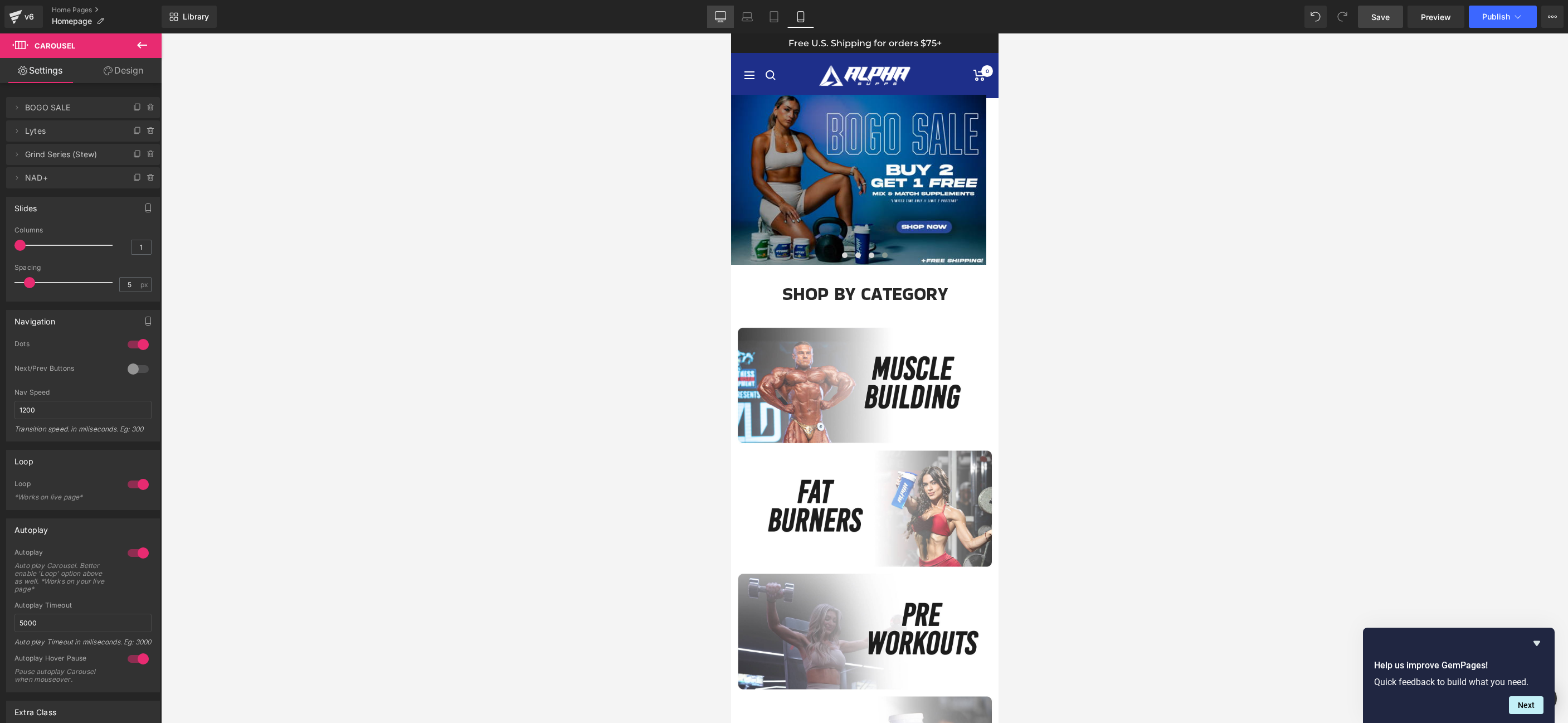
click at [722, 15] on icon at bounding box center [721, 17] width 11 height 11
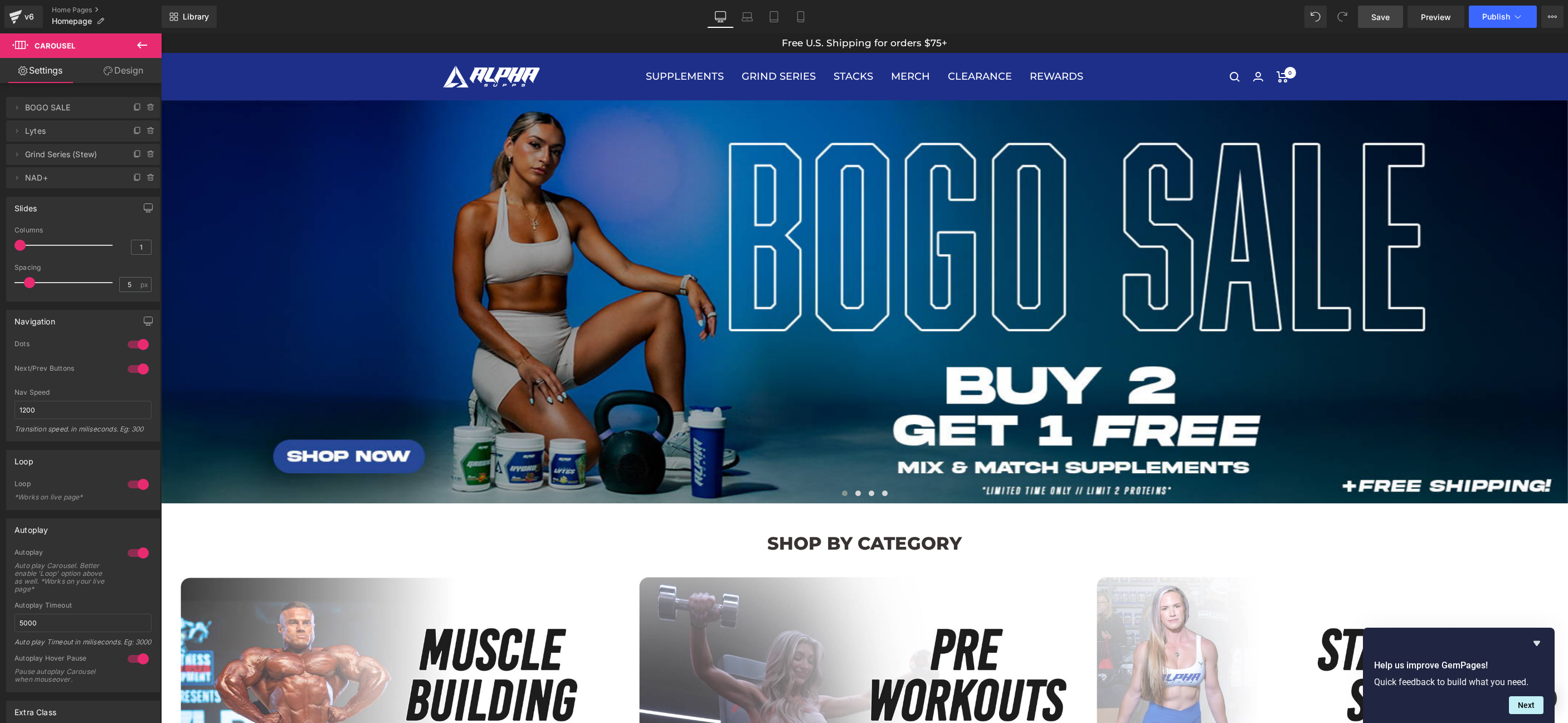
click at [1373, 9] on link "Save" at bounding box center [1380, 16] width 45 height 22
click at [1488, 18] on span "Publish" at bounding box center [1496, 16] width 28 height 9
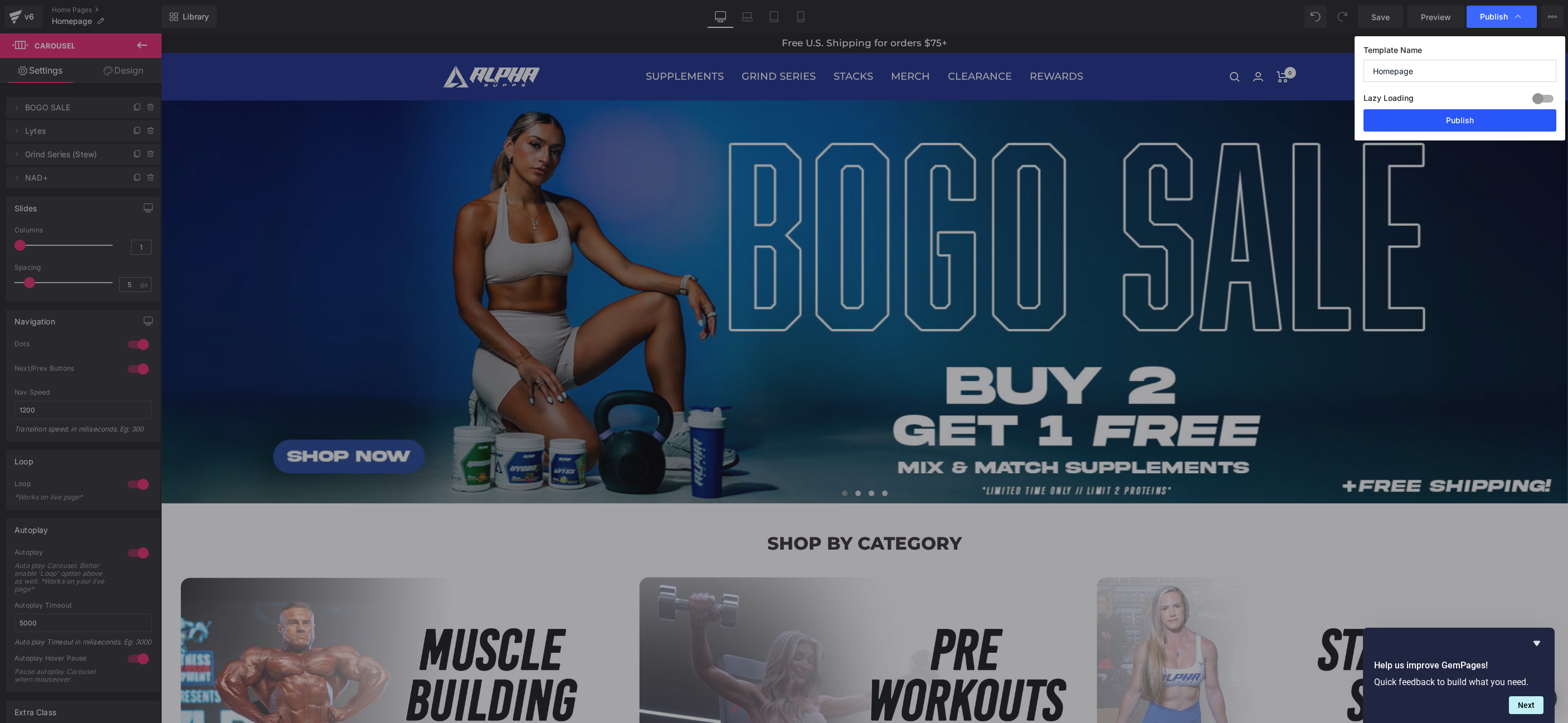
click at [1437, 119] on button "Publish" at bounding box center [1460, 120] width 193 height 22
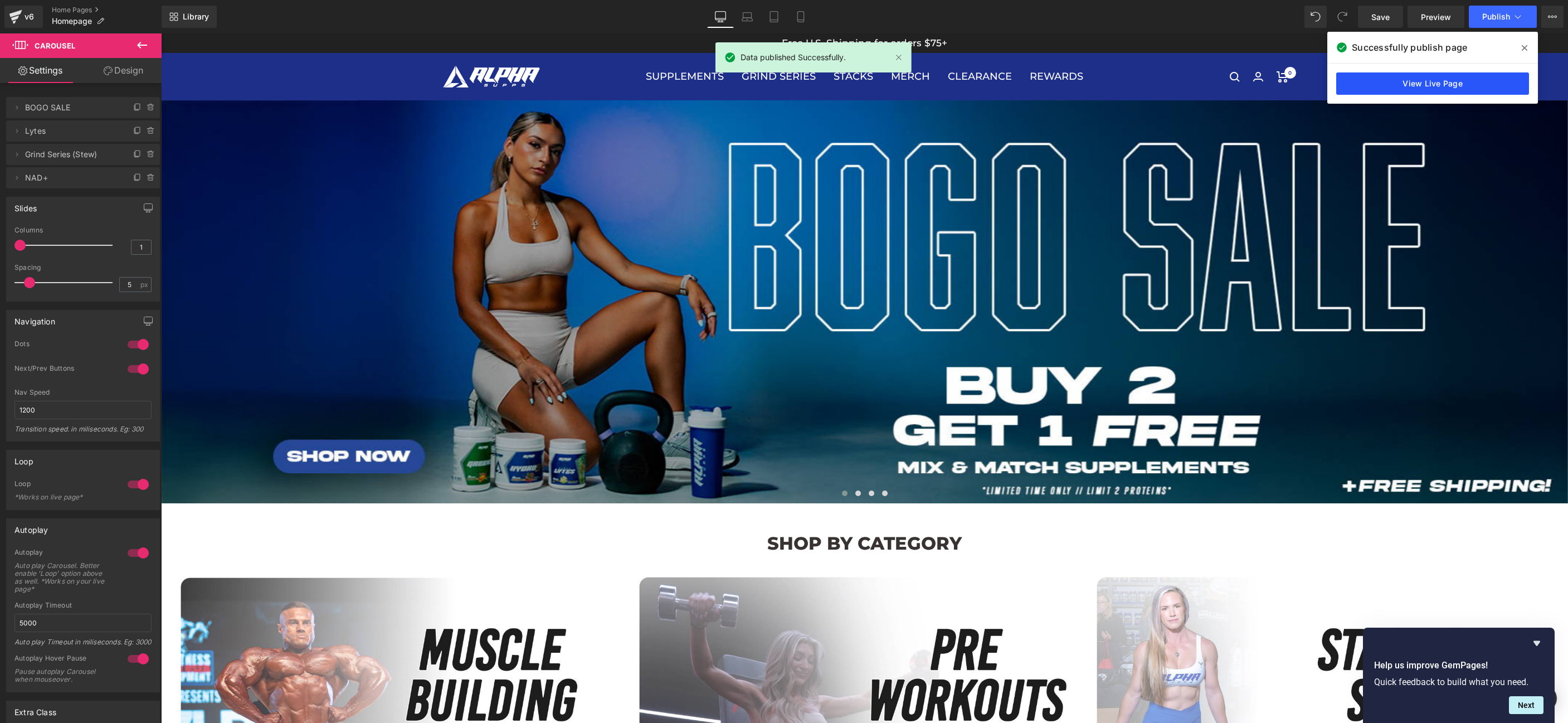
click at [1434, 86] on link "View Live Page" at bounding box center [1432, 83] width 193 height 22
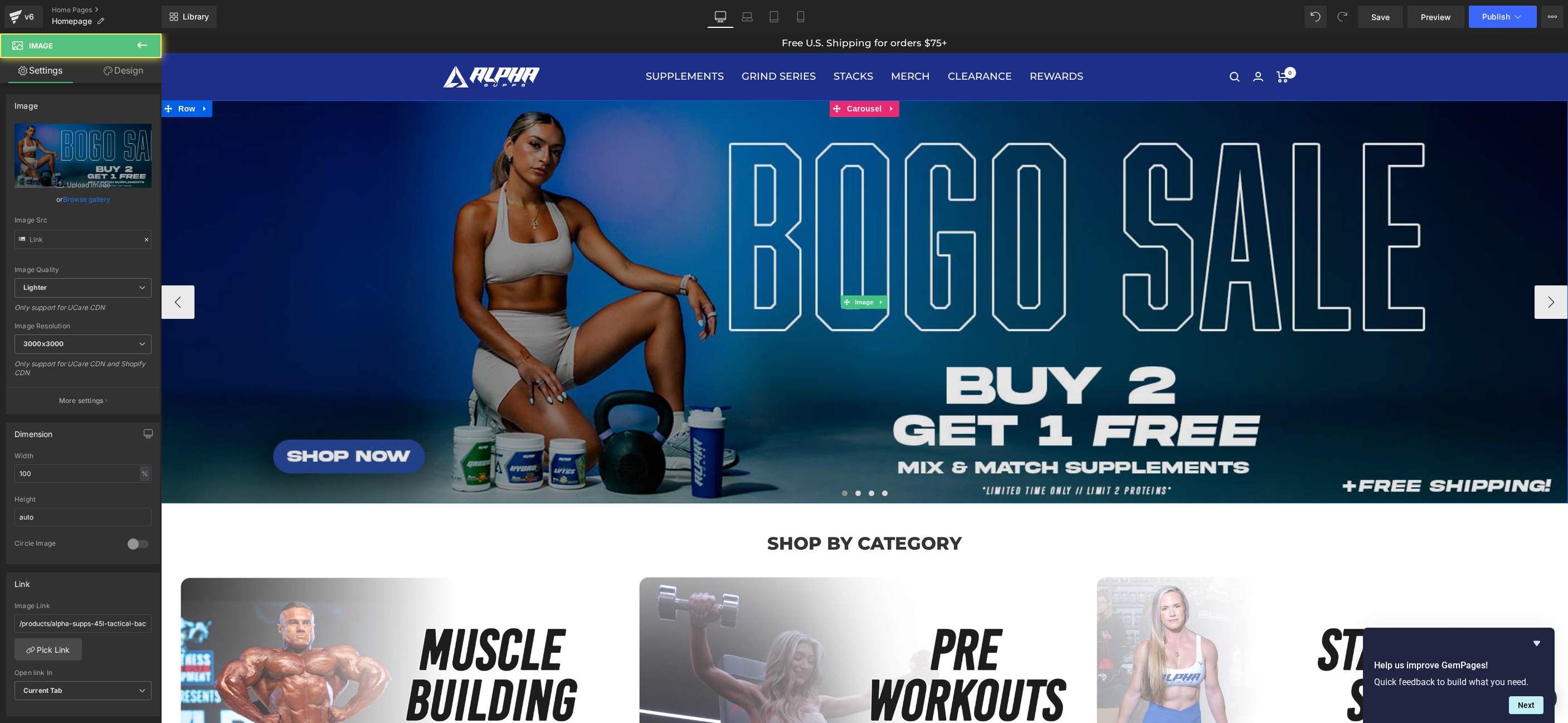
type input "[URL][DOMAIN_NAME]"
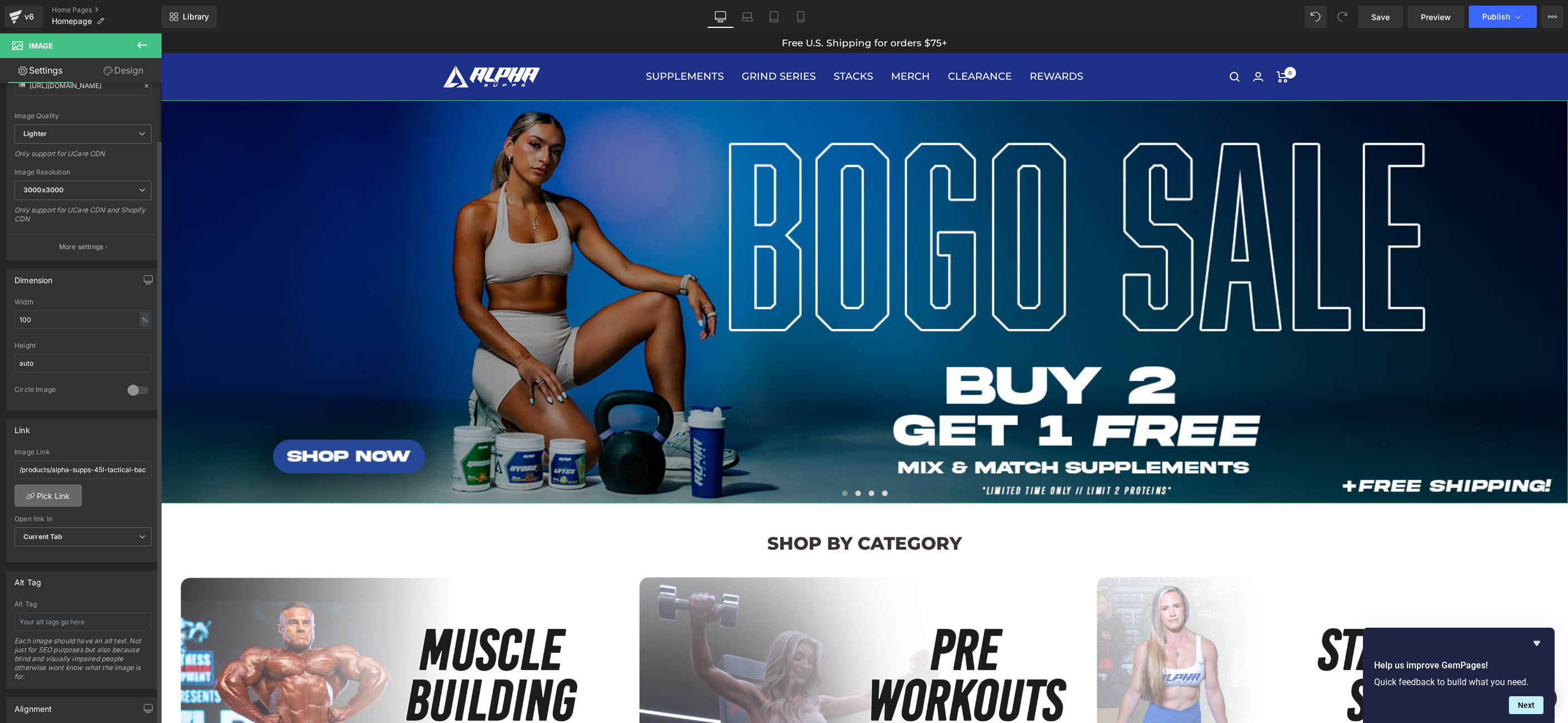
scroll to position [154, 0]
click at [27, 495] on icon at bounding box center [30, 495] width 9 height 9
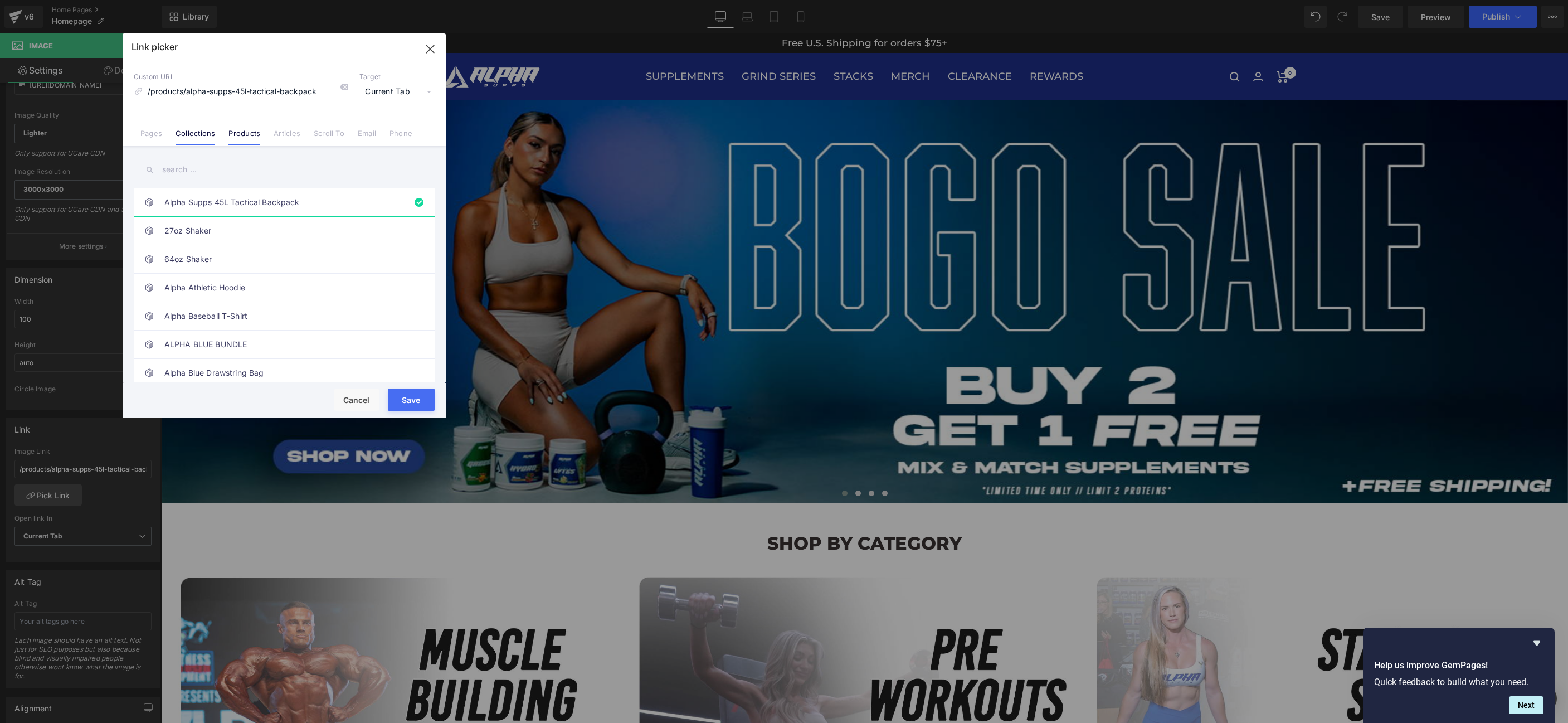
click at [184, 135] on link "Collections" at bounding box center [196, 137] width 40 height 17
click at [332, 236] on link "Single product with Protein For BOGO" at bounding box center [287, 231] width 245 height 28
type input "/collections/single-product-for-bogo"
click at [408, 400] on button "Save" at bounding box center [411, 399] width 47 height 22
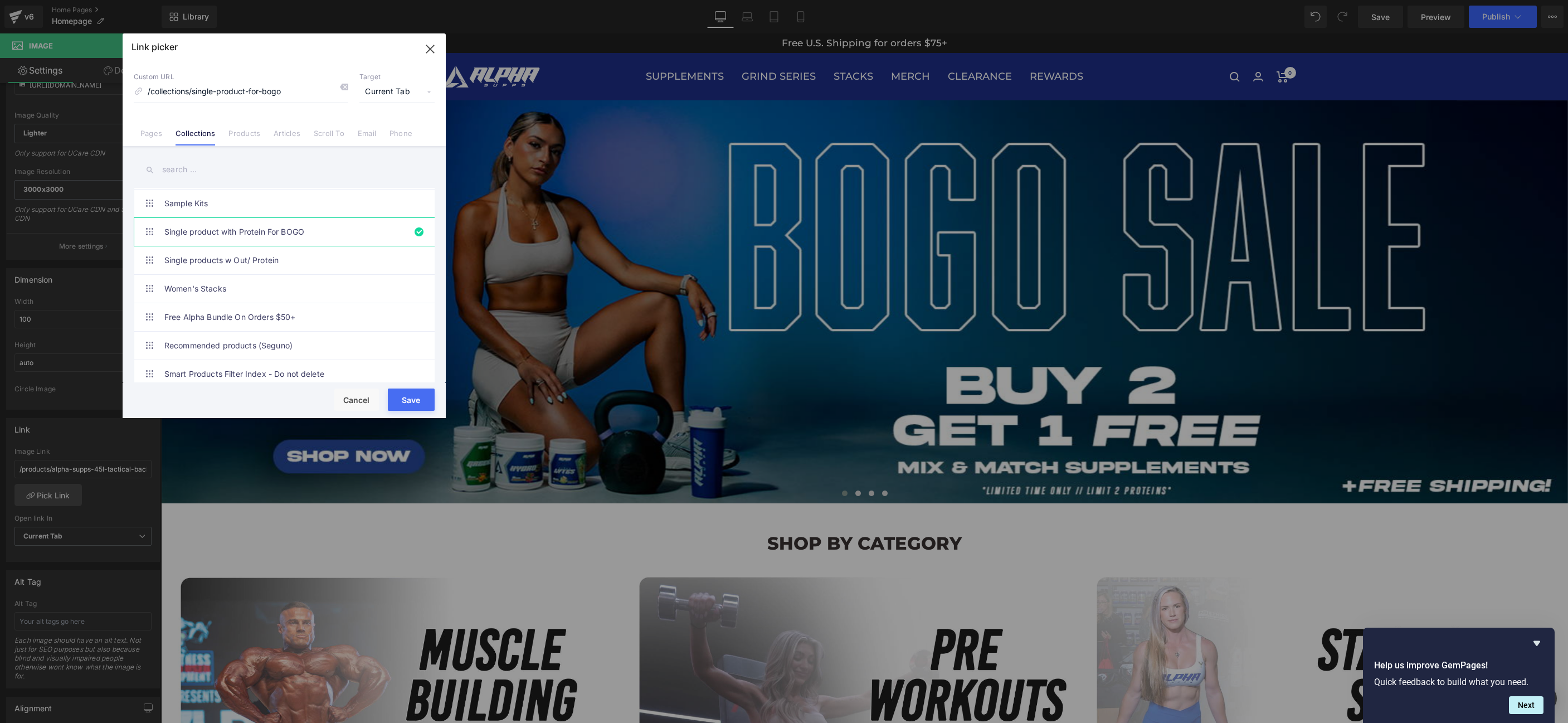
type input "/collections/single-product-for-bogo"
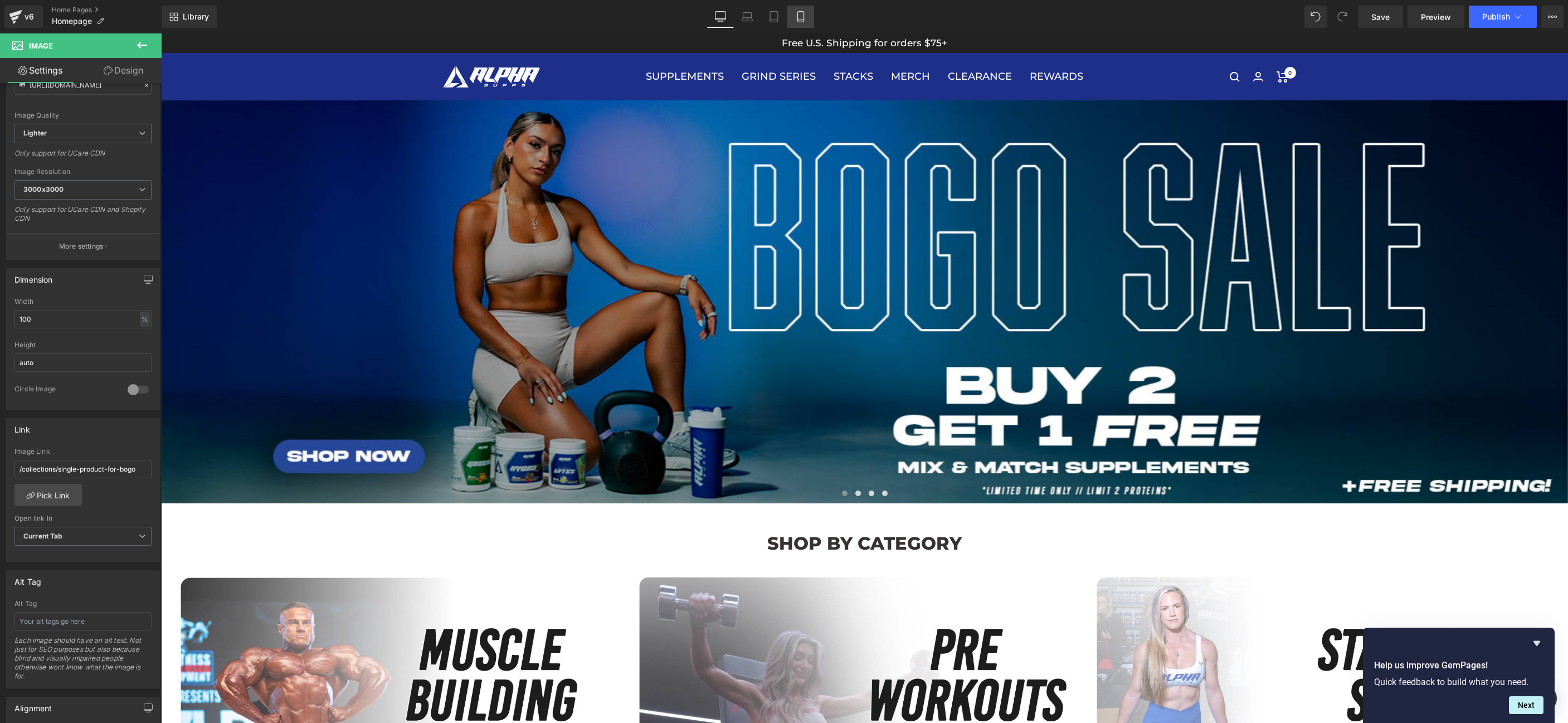
click at [803, 17] on icon at bounding box center [801, 17] width 11 height 11
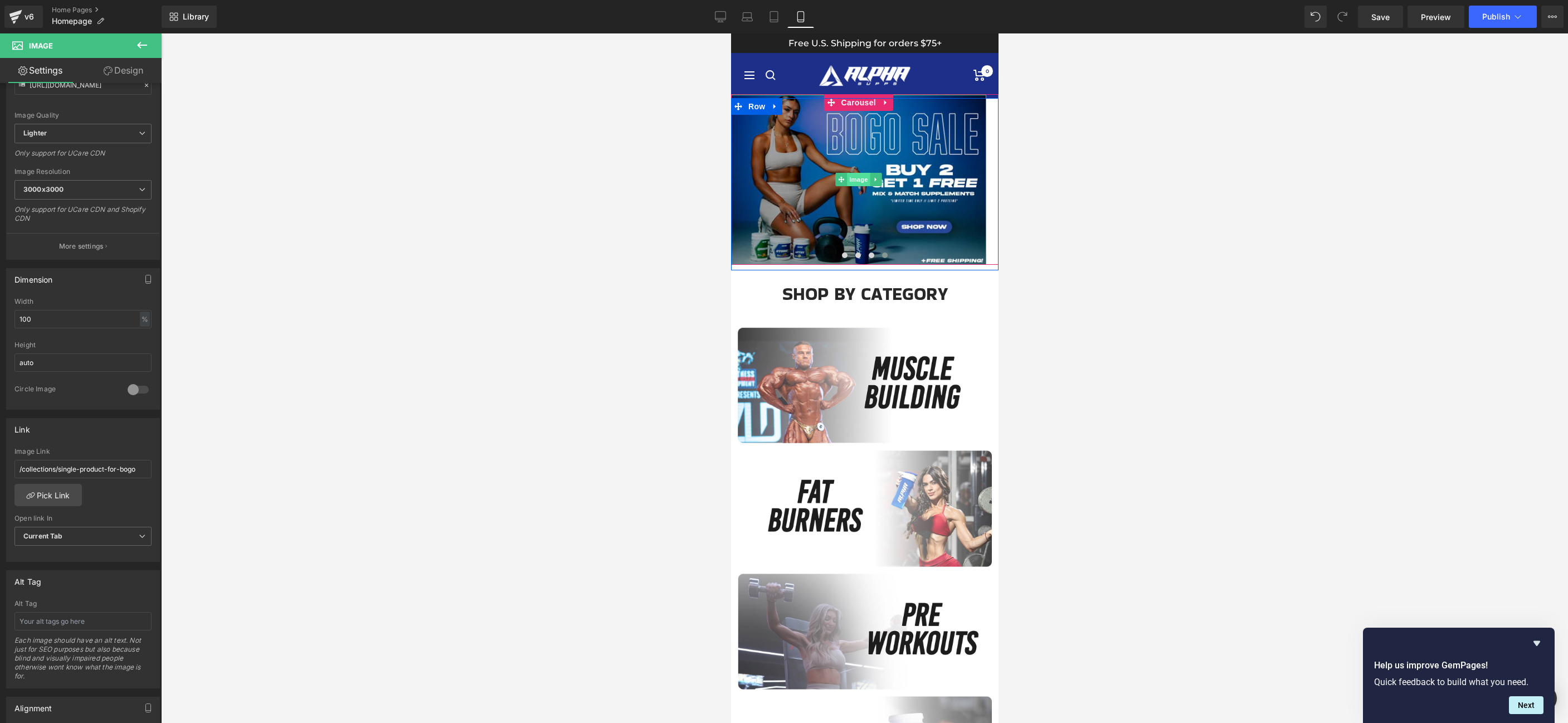
click at [856, 174] on span "Image" at bounding box center [858, 180] width 24 height 13
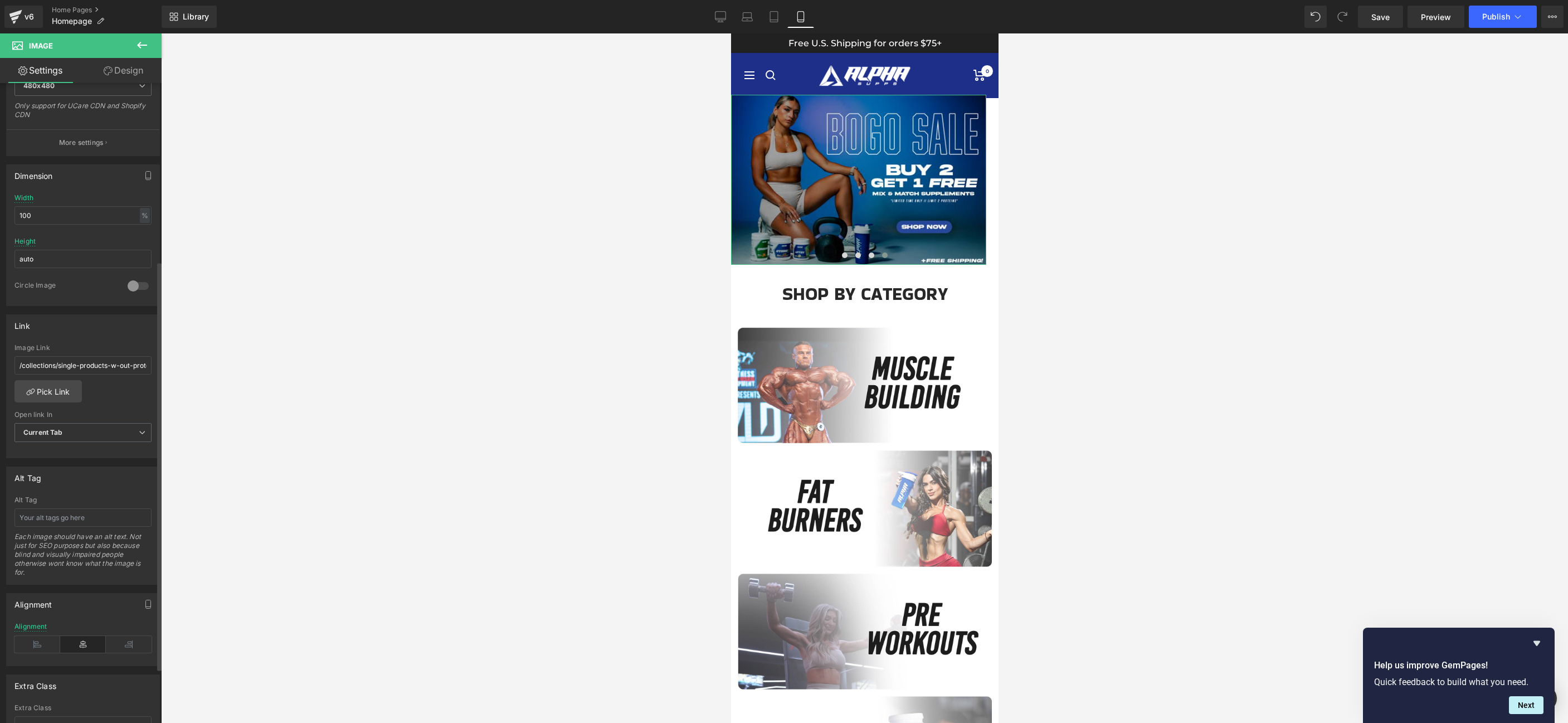
scroll to position [277, 0]
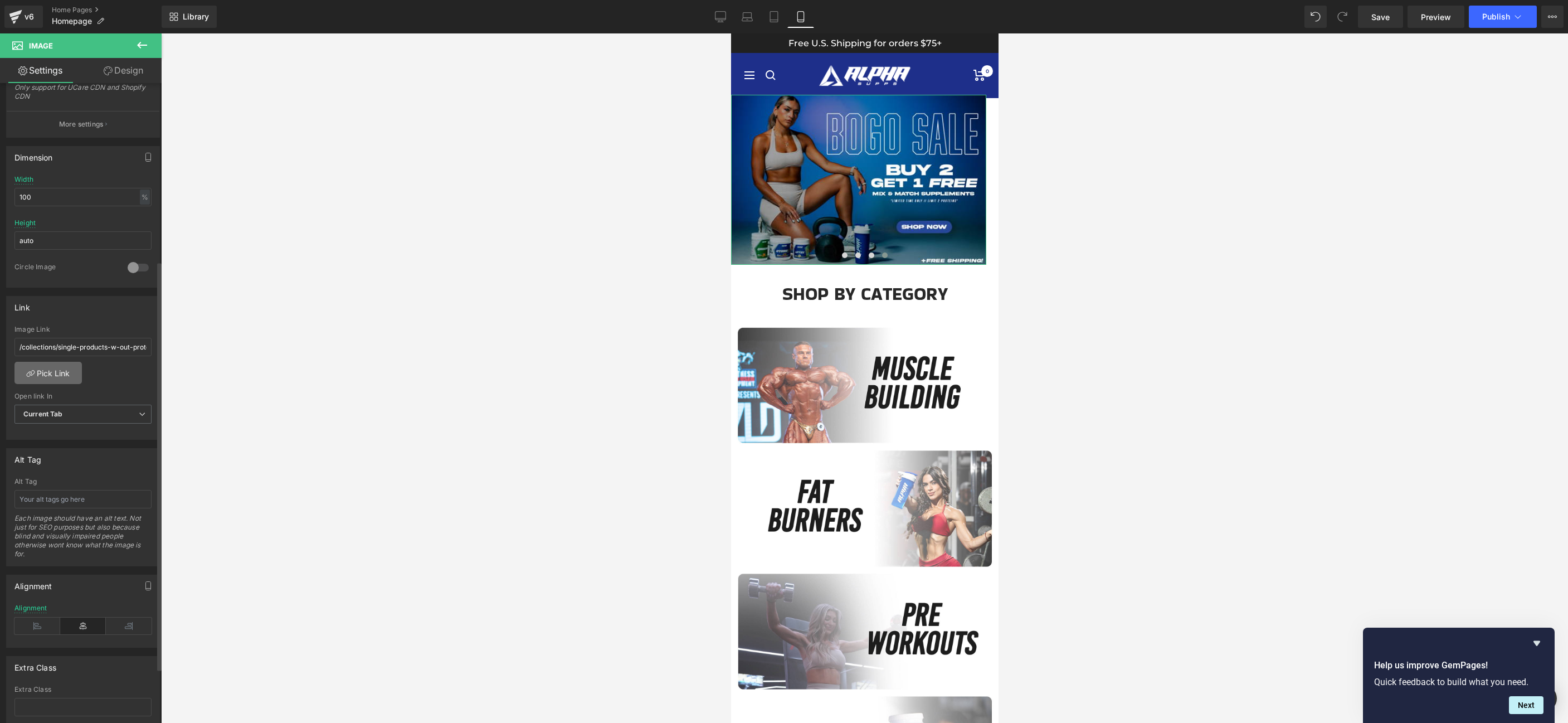
click at [51, 375] on link "Pick Link" at bounding box center [48, 372] width 68 height 22
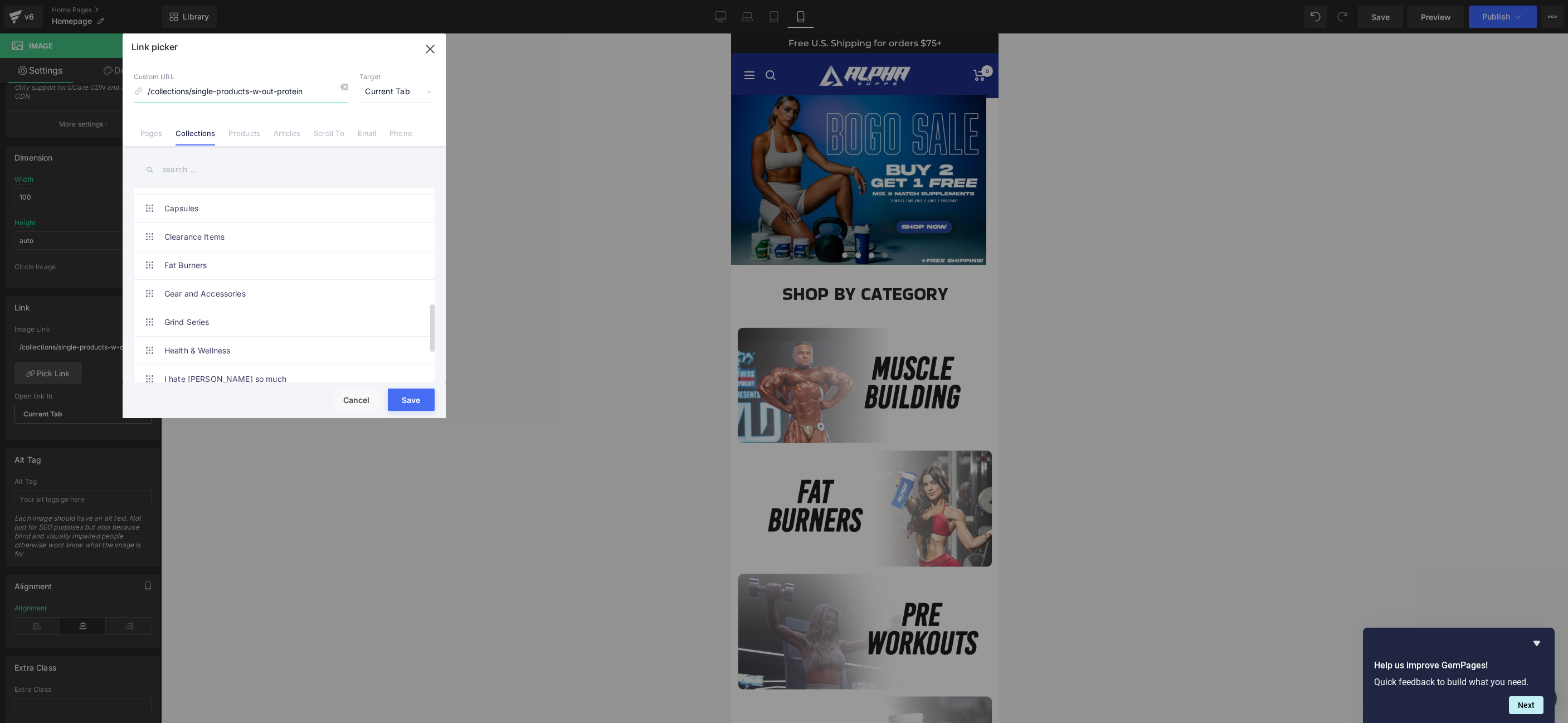
scroll to position [520, 0]
click at [300, 283] on link "Single product with Protein For BOGO" at bounding box center [287, 278] width 245 height 28
type input "/collections/single-product-for-bogo"
click at [416, 403] on button "Save" at bounding box center [411, 399] width 47 height 22
type input "/collections/single-product-for-bogo"
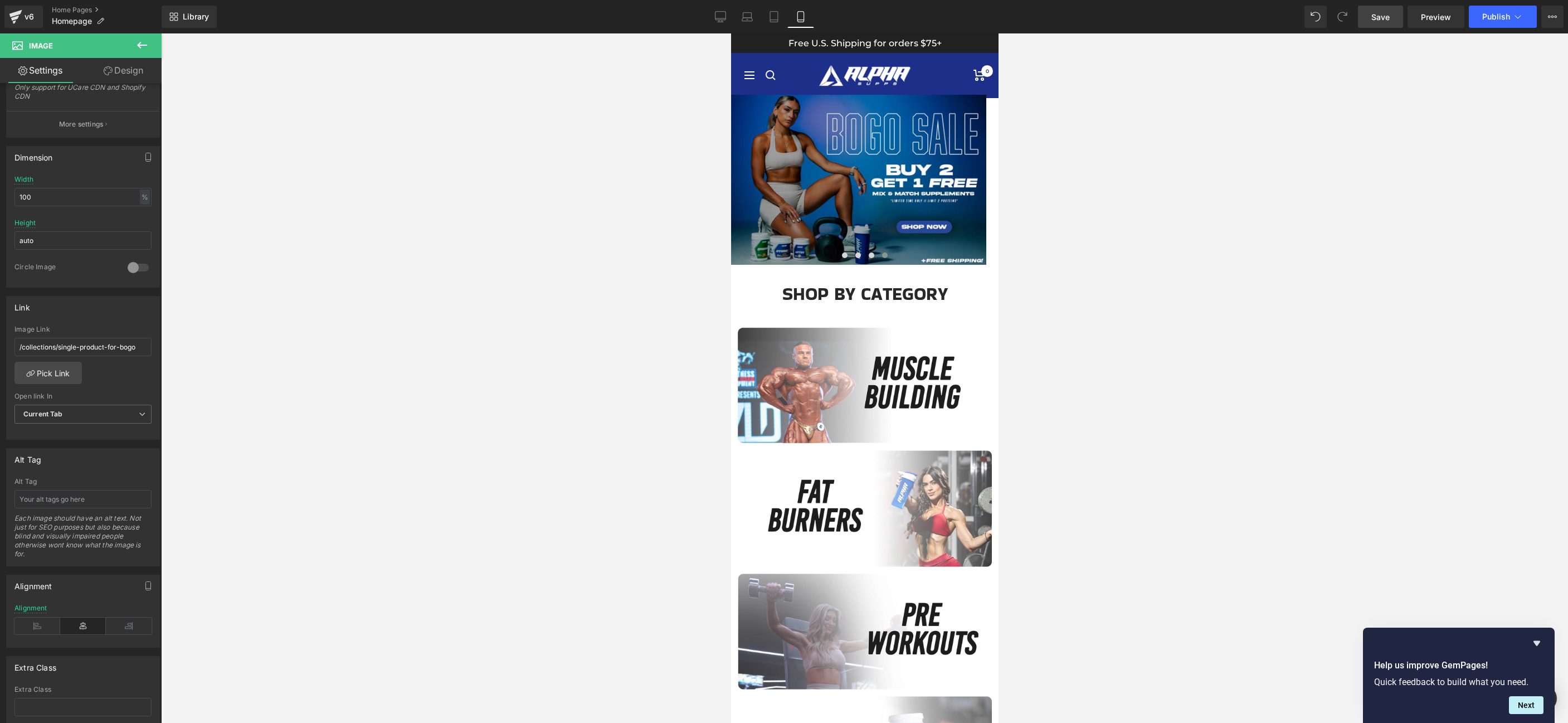
click at [1391, 23] on link "Save" at bounding box center [1380, 16] width 45 height 22
click at [1498, 14] on span "Publish" at bounding box center [1496, 16] width 28 height 9
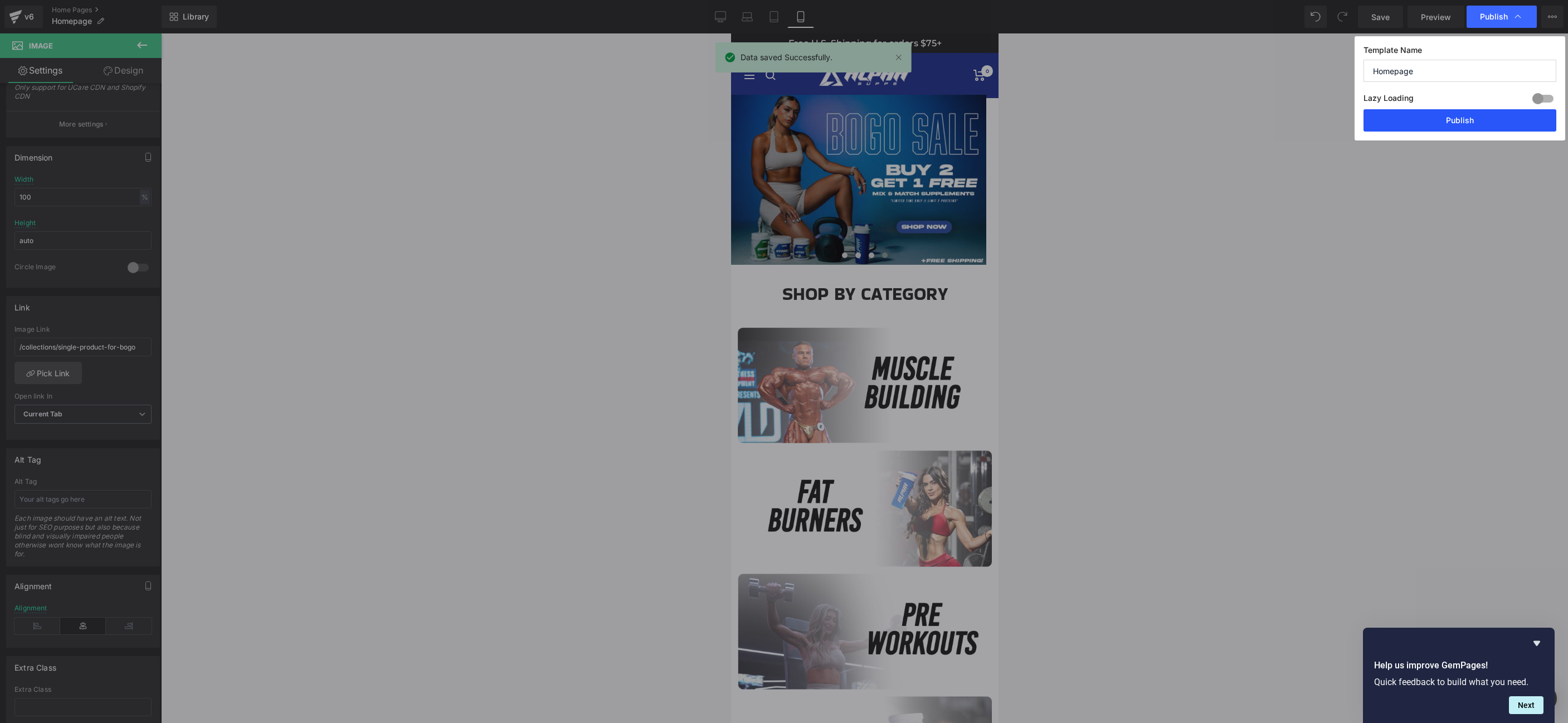
click at [1449, 127] on button "Publish" at bounding box center [1460, 120] width 193 height 22
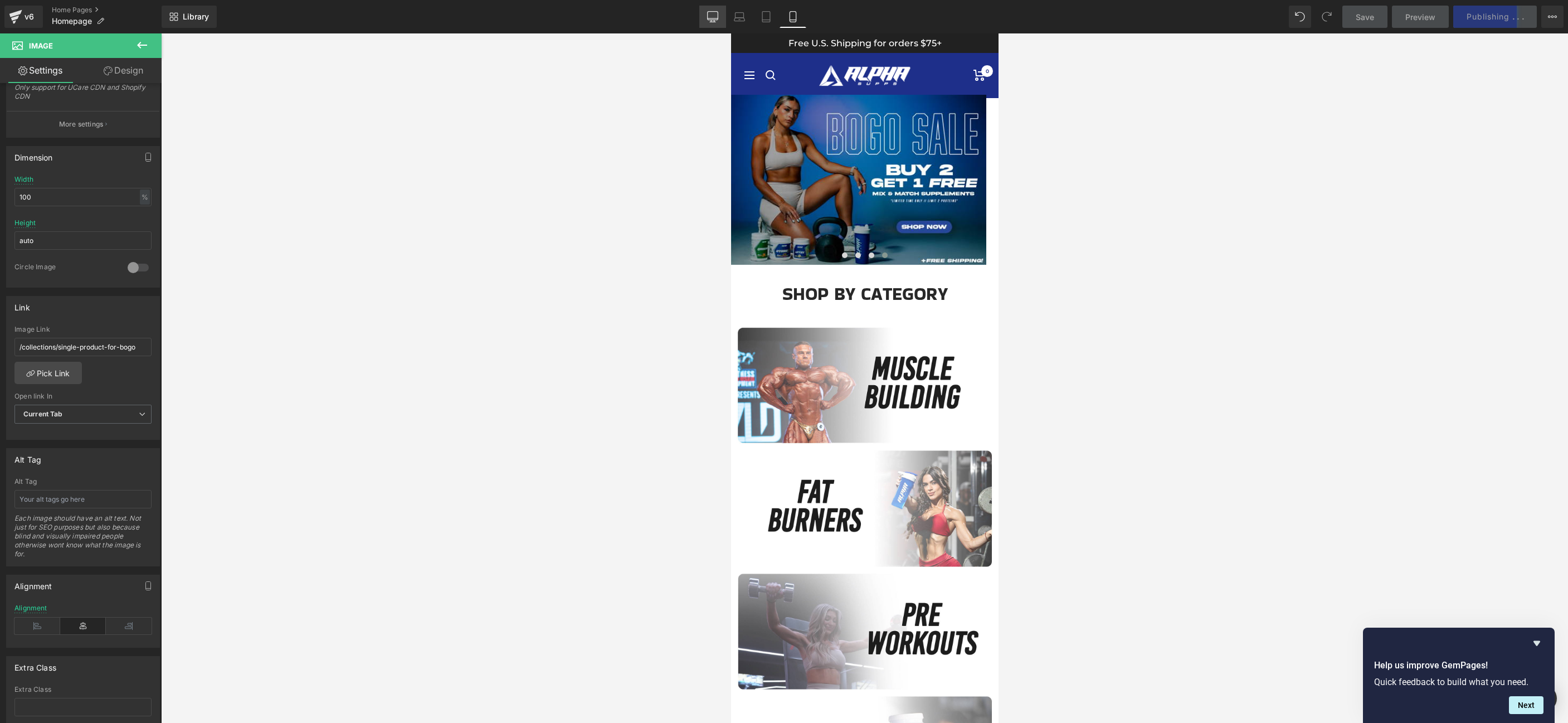
click at [714, 20] on icon at bounding box center [713, 21] width 4 height 2
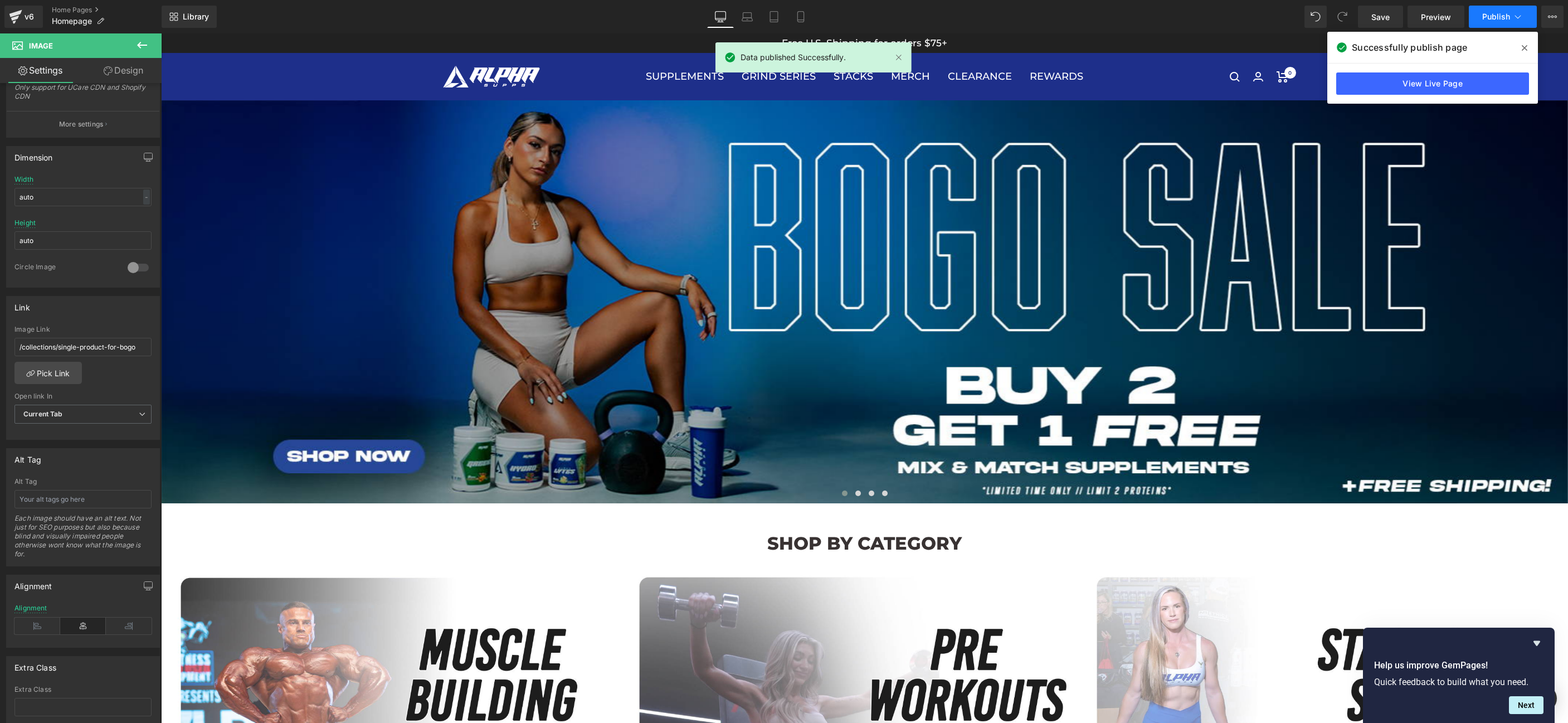
click at [1494, 20] on span "Publish" at bounding box center [1496, 16] width 28 height 9
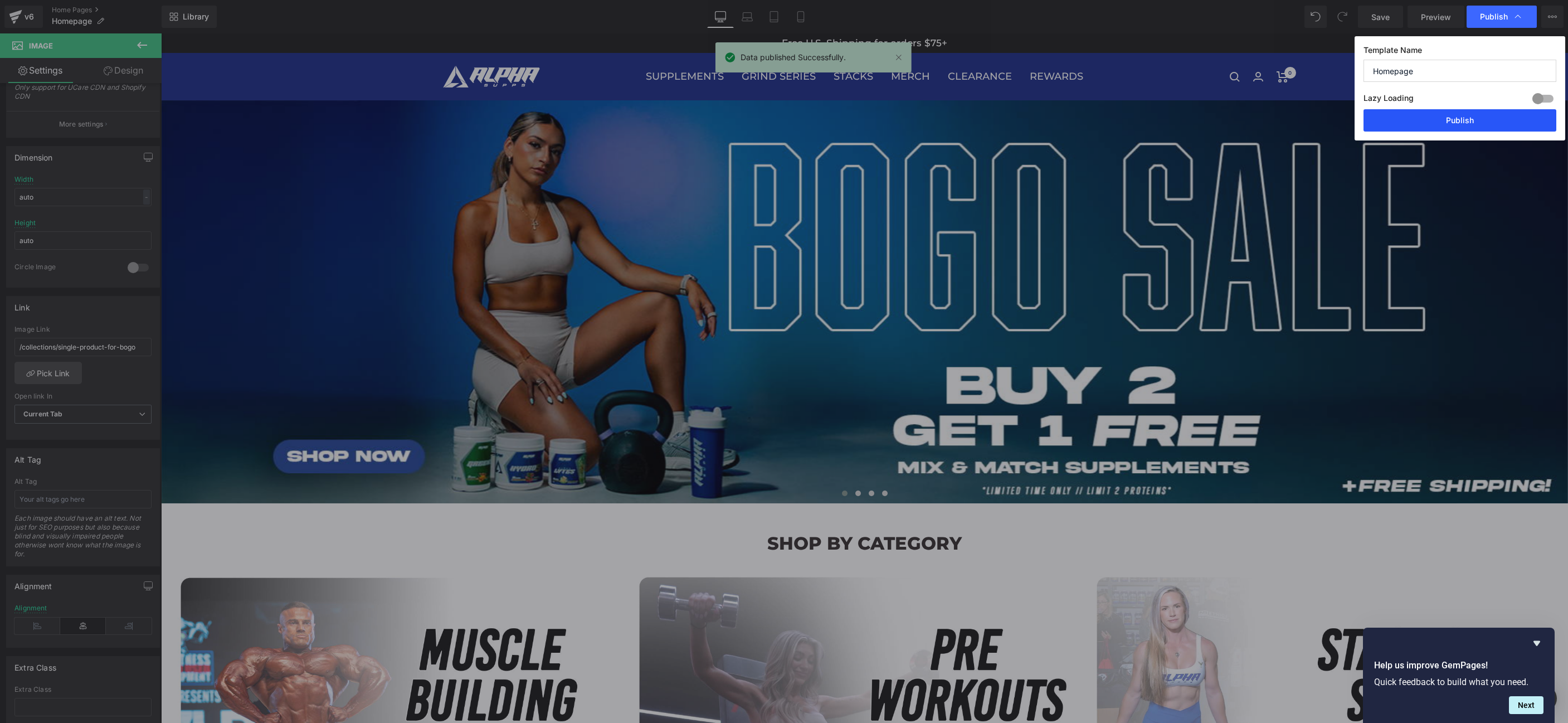
click at [1479, 120] on button "Publish" at bounding box center [1460, 120] width 193 height 22
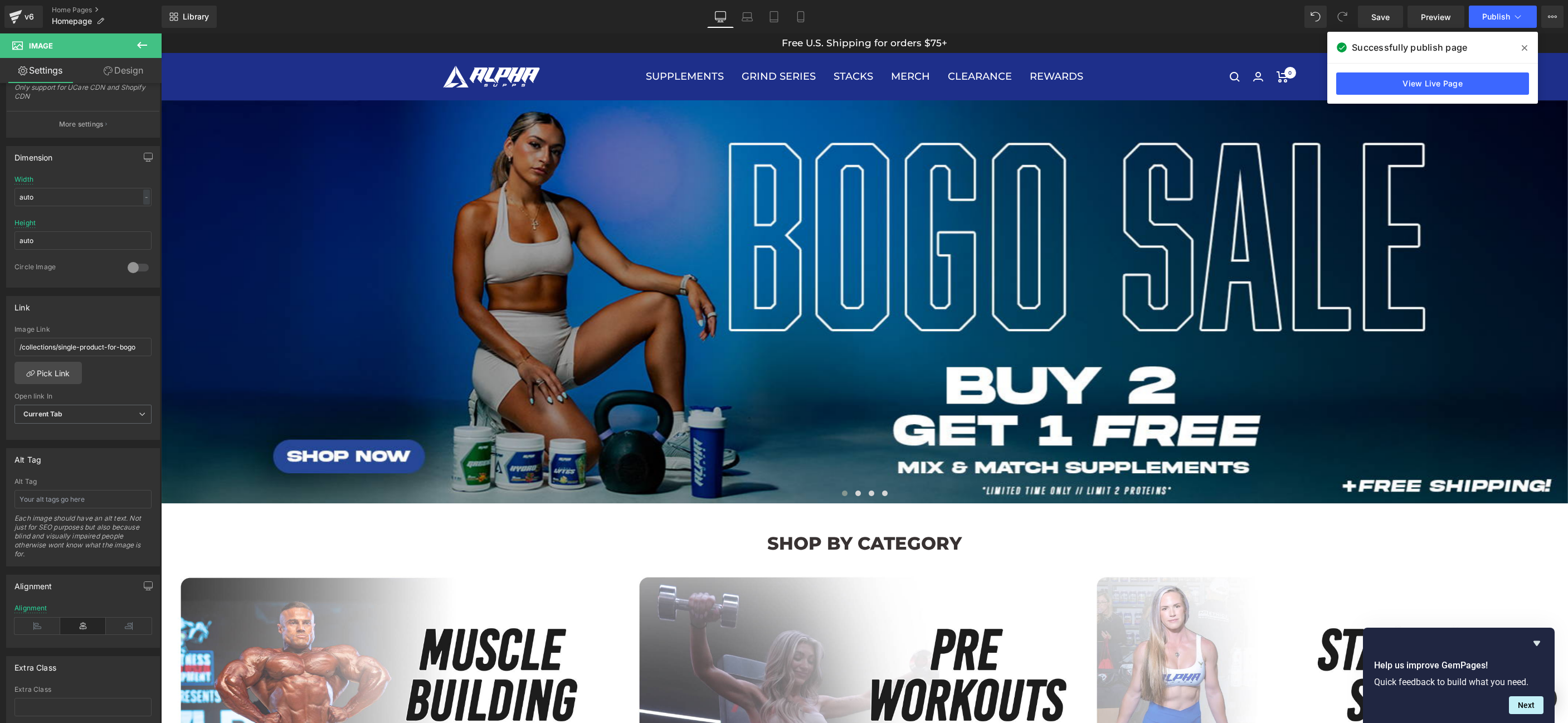
click at [1524, 48] on icon at bounding box center [1524, 48] width 6 height 6
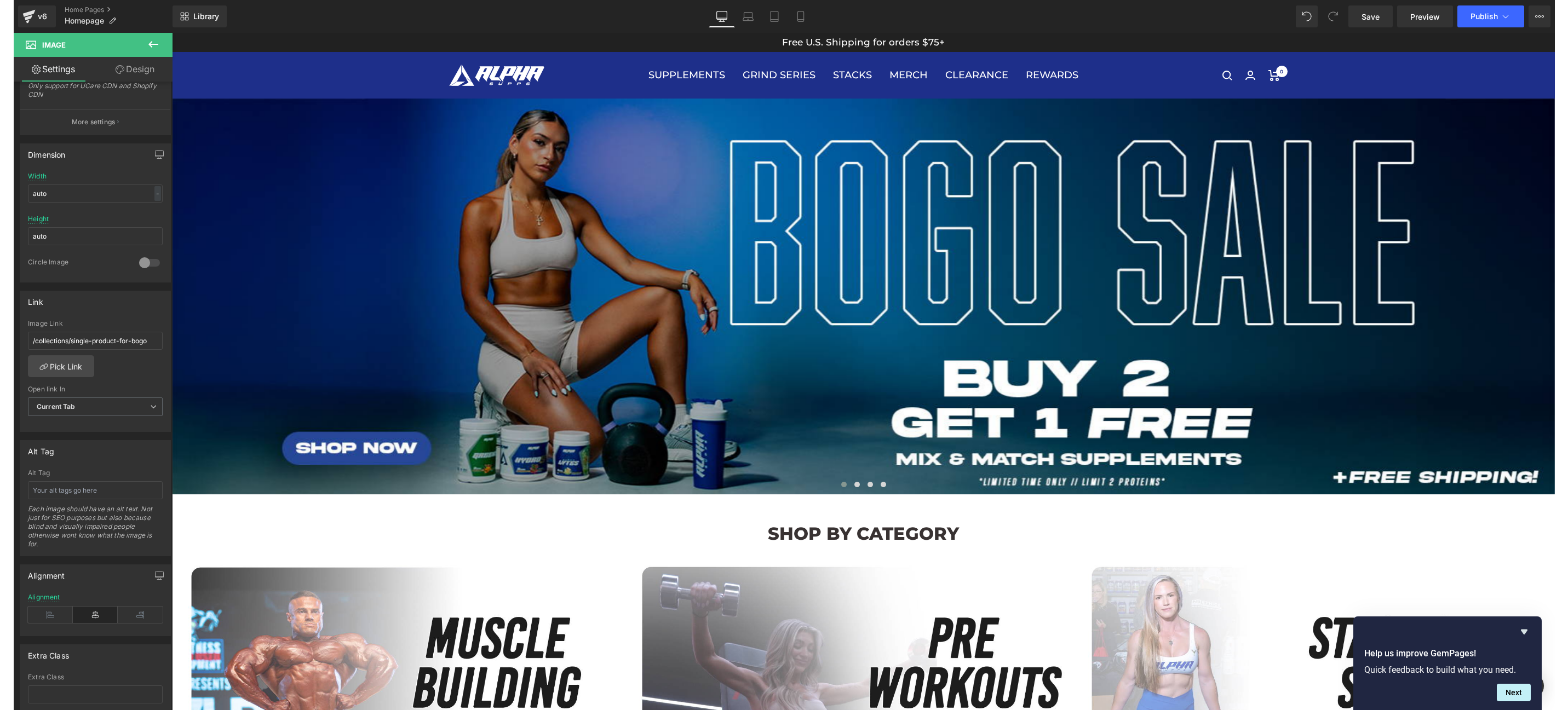
scroll to position [272, 0]
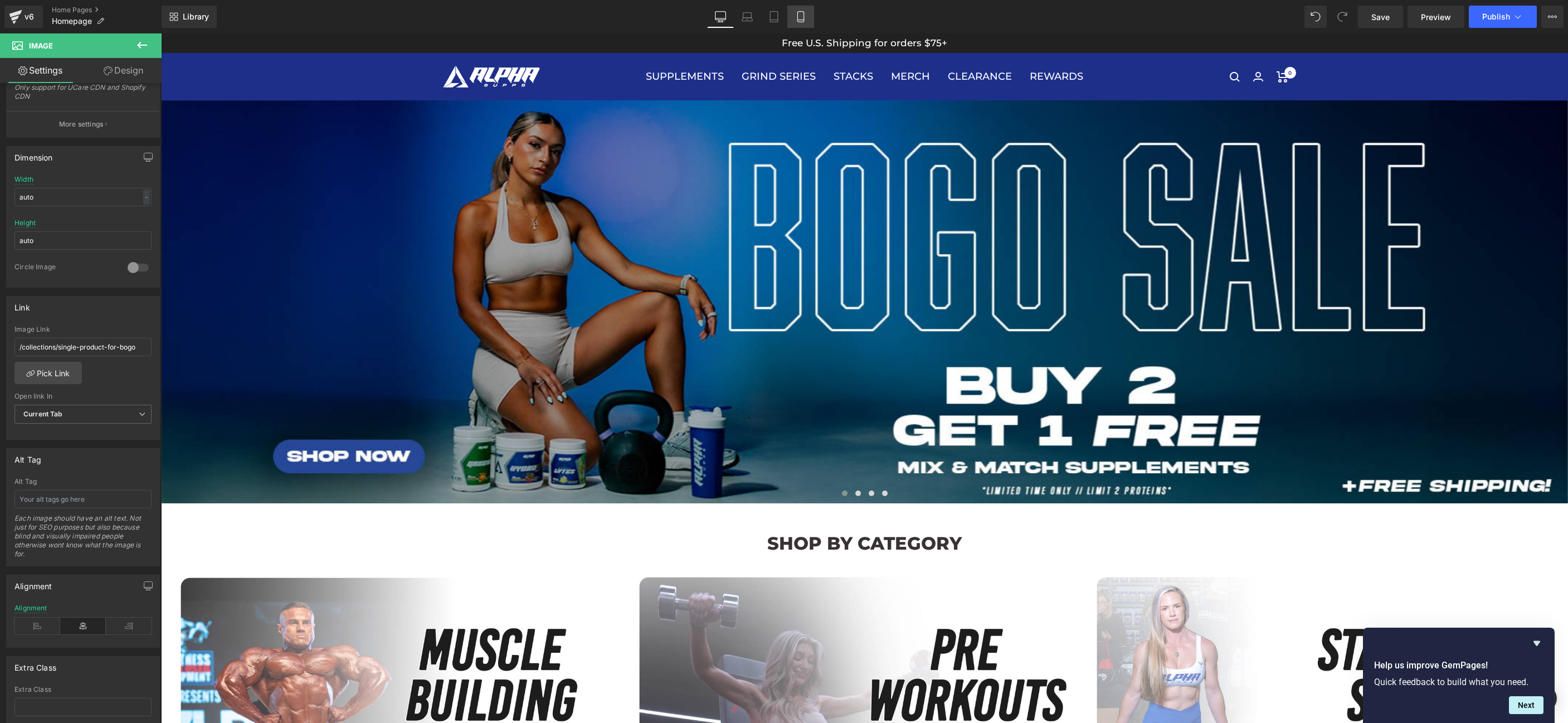
click at [802, 12] on icon at bounding box center [801, 17] width 11 height 11
type input "100"
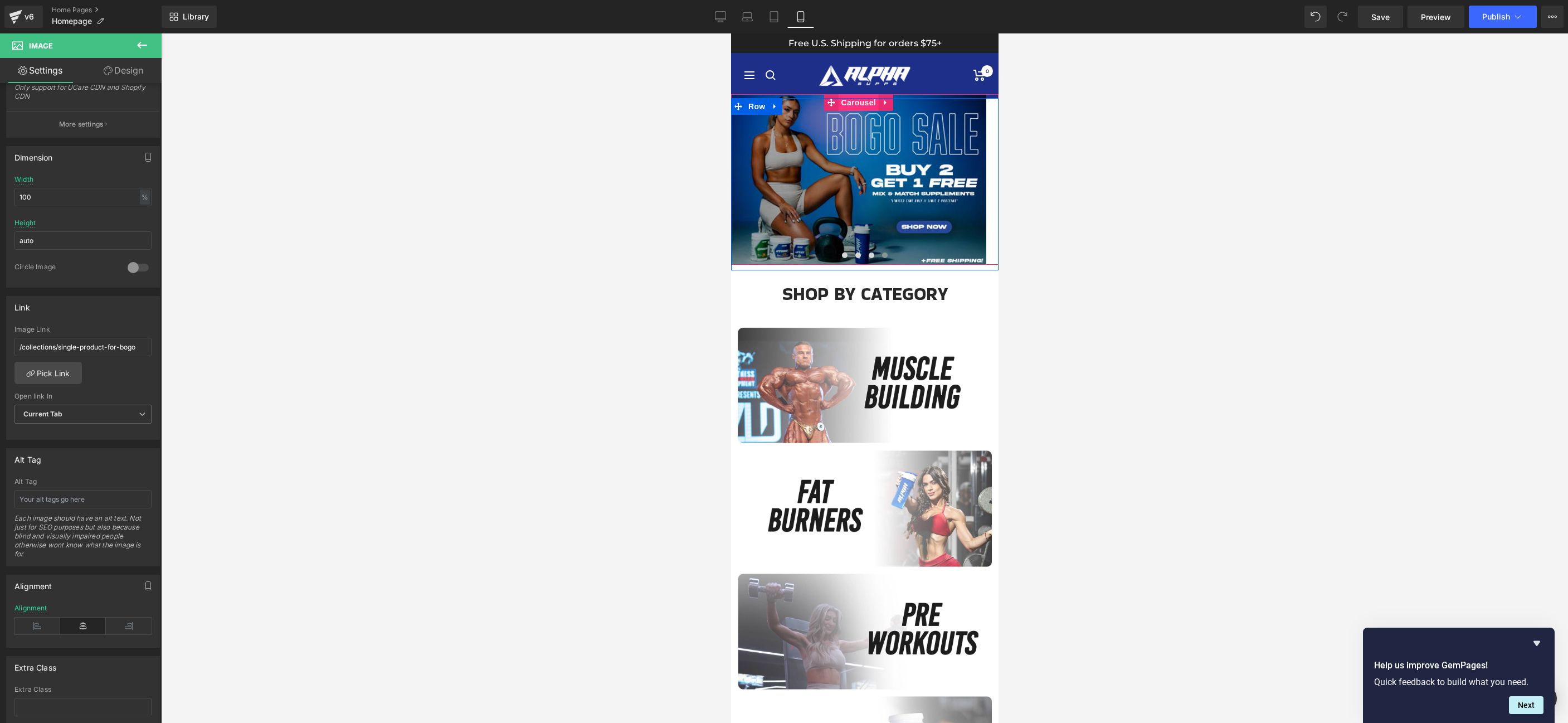
click at [861, 105] on span "Carousel" at bounding box center [858, 103] width 40 height 17
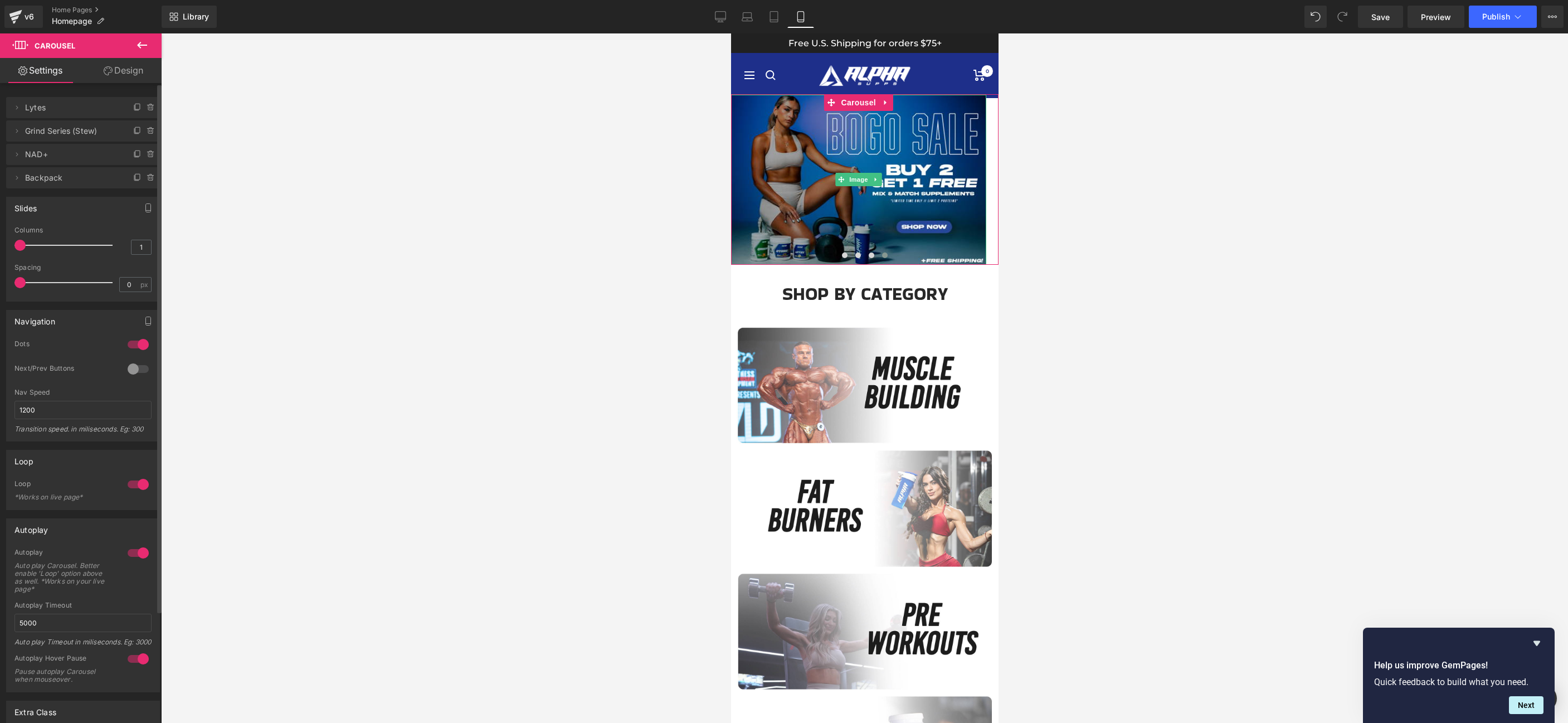
click at [29, 176] on span "Backpack" at bounding box center [71, 178] width 93 height 21
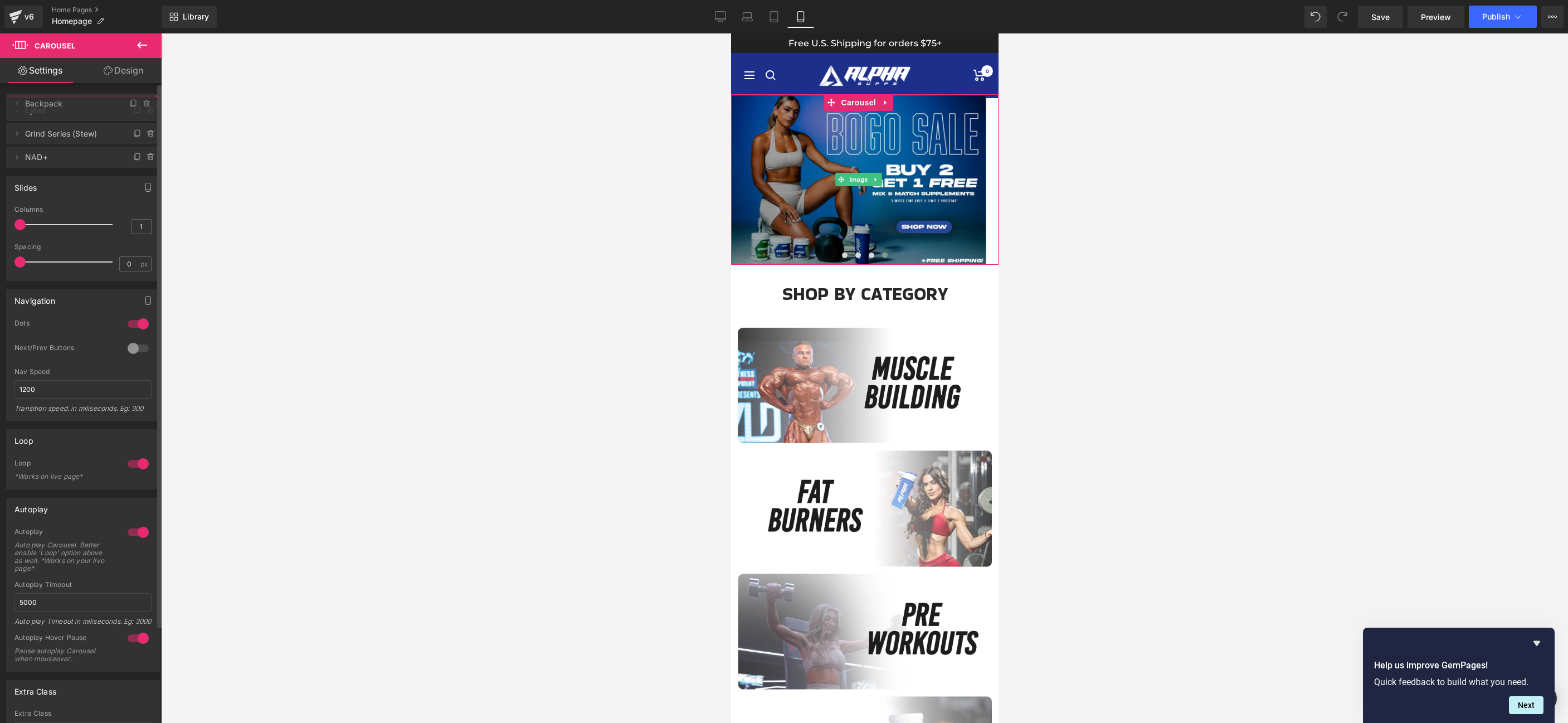
drag, startPoint x: 28, startPoint y: 178, endPoint x: 41, endPoint y: 104, distance: 75.1
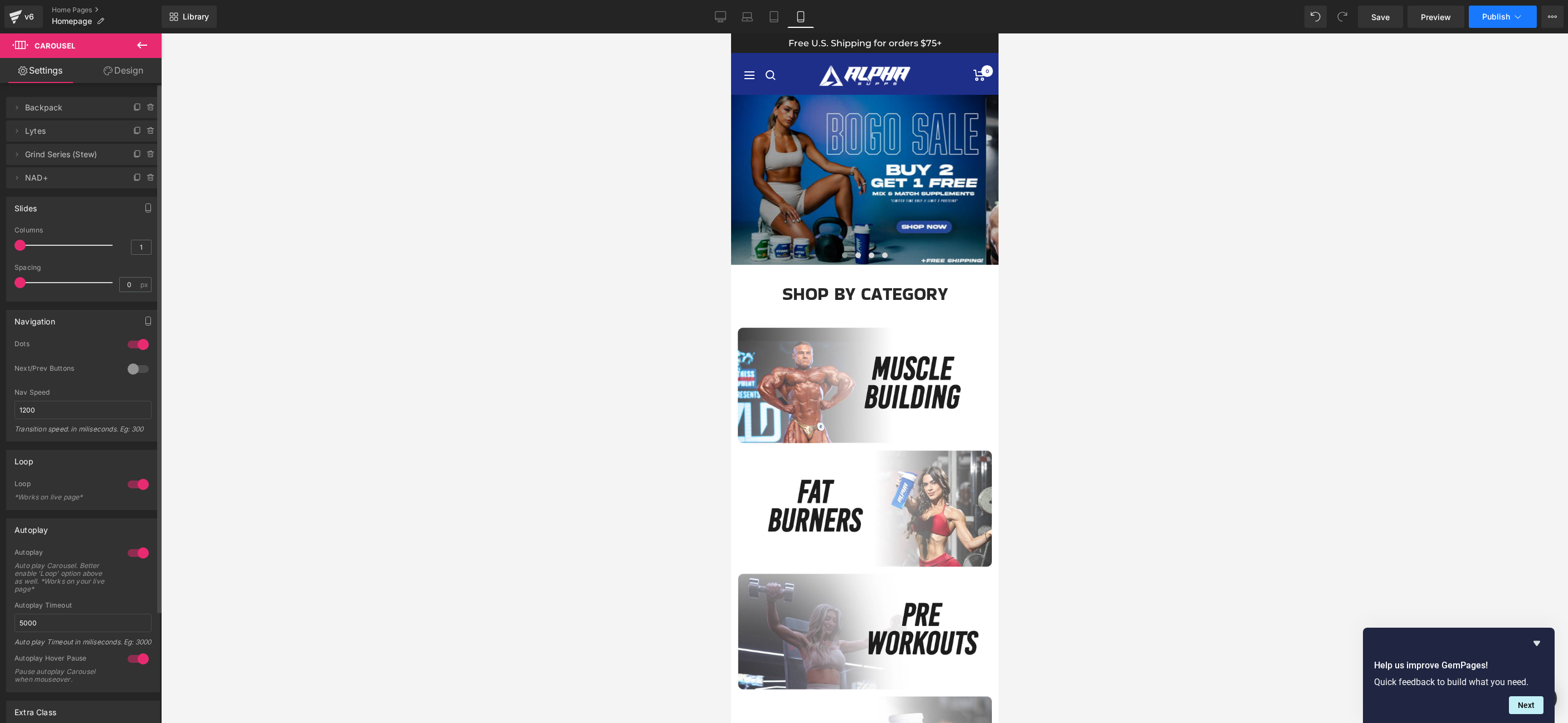
click at [1496, 27] on button "Publish" at bounding box center [1502, 16] width 68 height 22
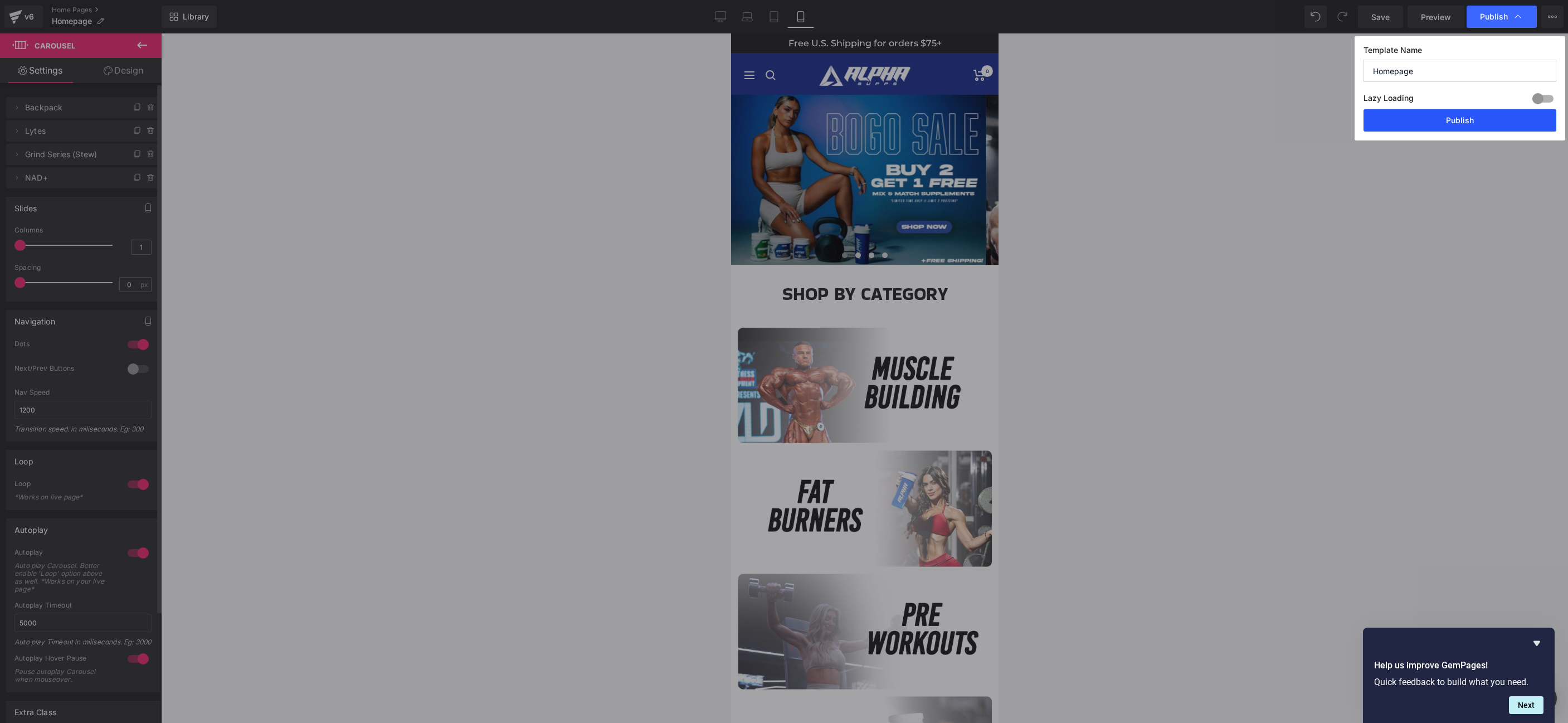
click at [1460, 114] on button "Publish" at bounding box center [1460, 120] width 193 height 22
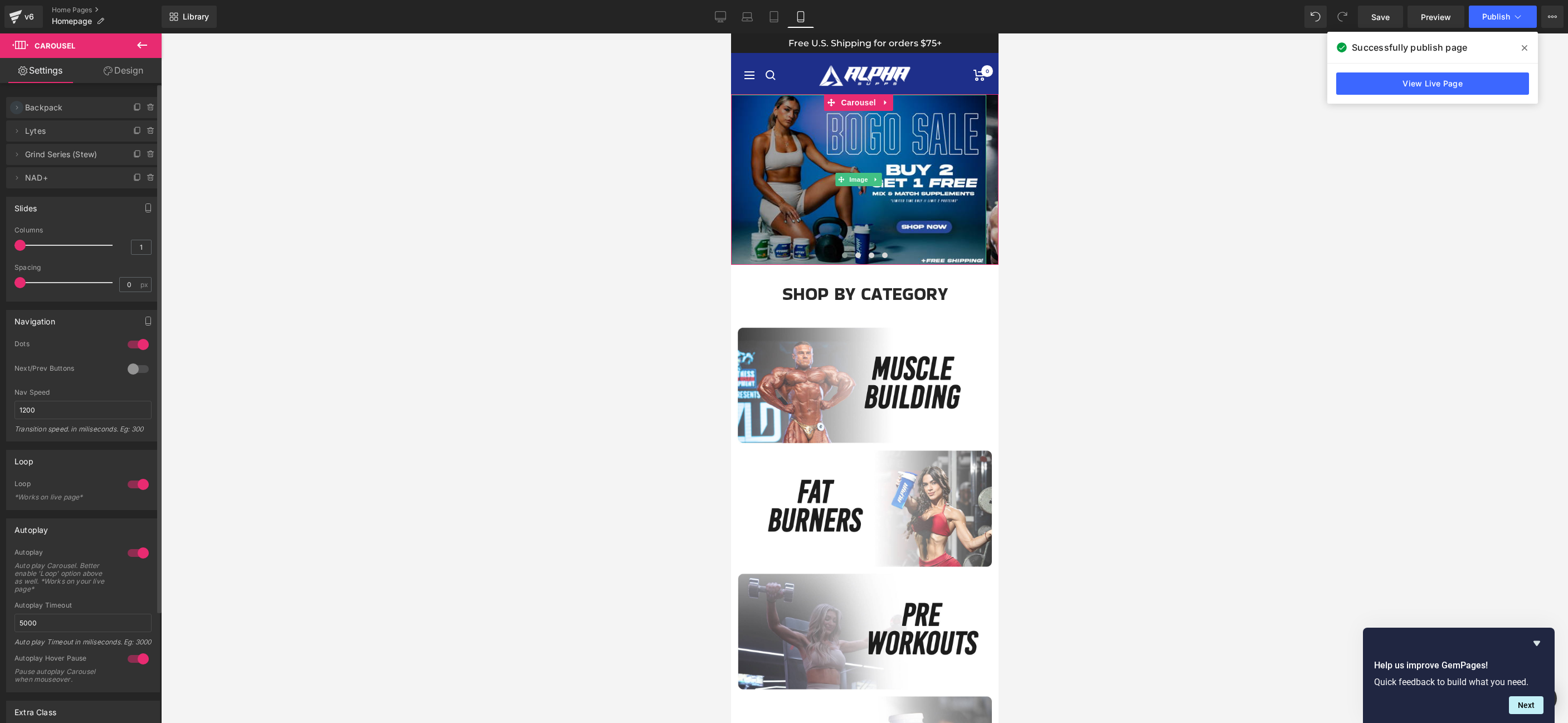
click at [18, 108] on icon at bounding box center [16, 107] width 9 height 9
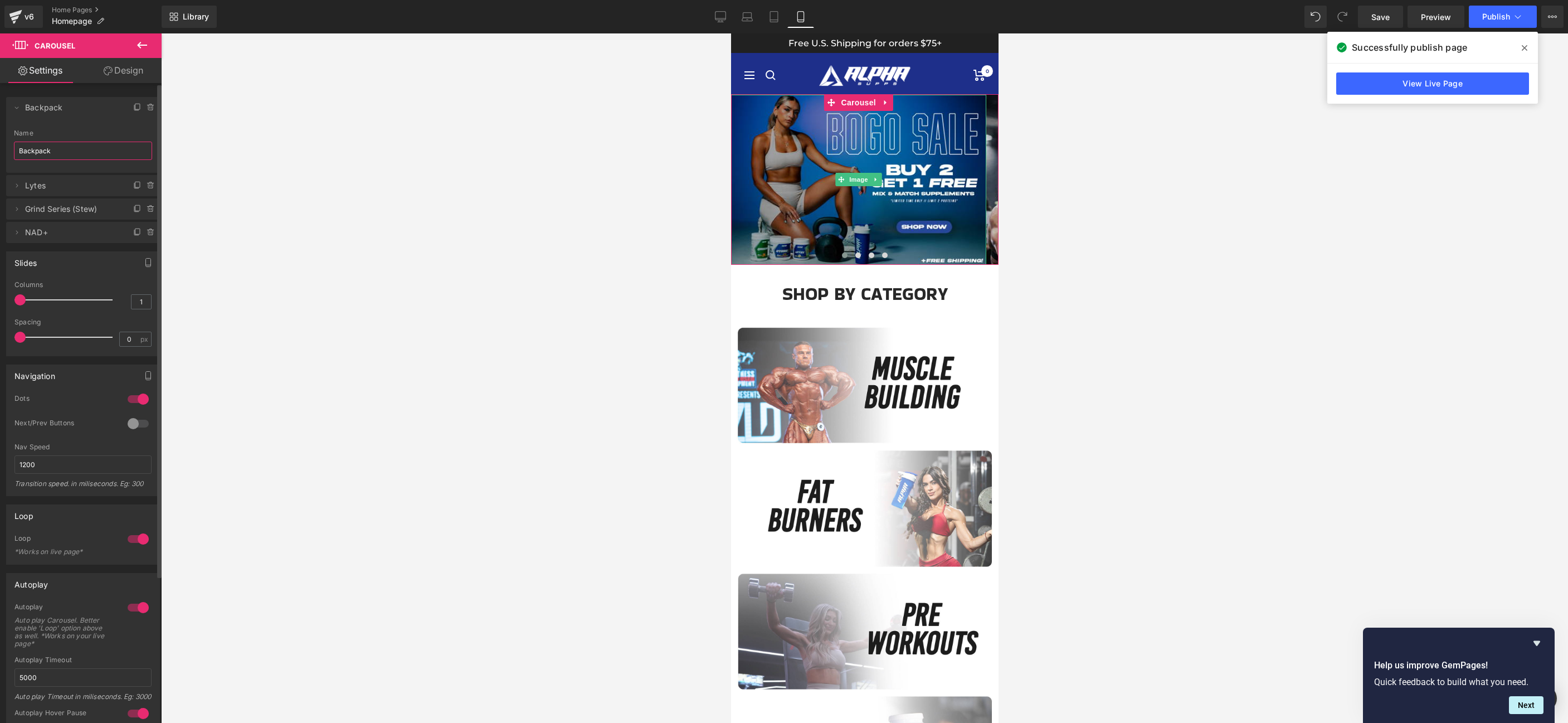
click at [57, 151] on input "Backpack" at bounding box center [83, 150] width 138 height 18
type input "BOGO"
click at [552, 381] on div at bounding box center [864, 378] width 1407 height 690
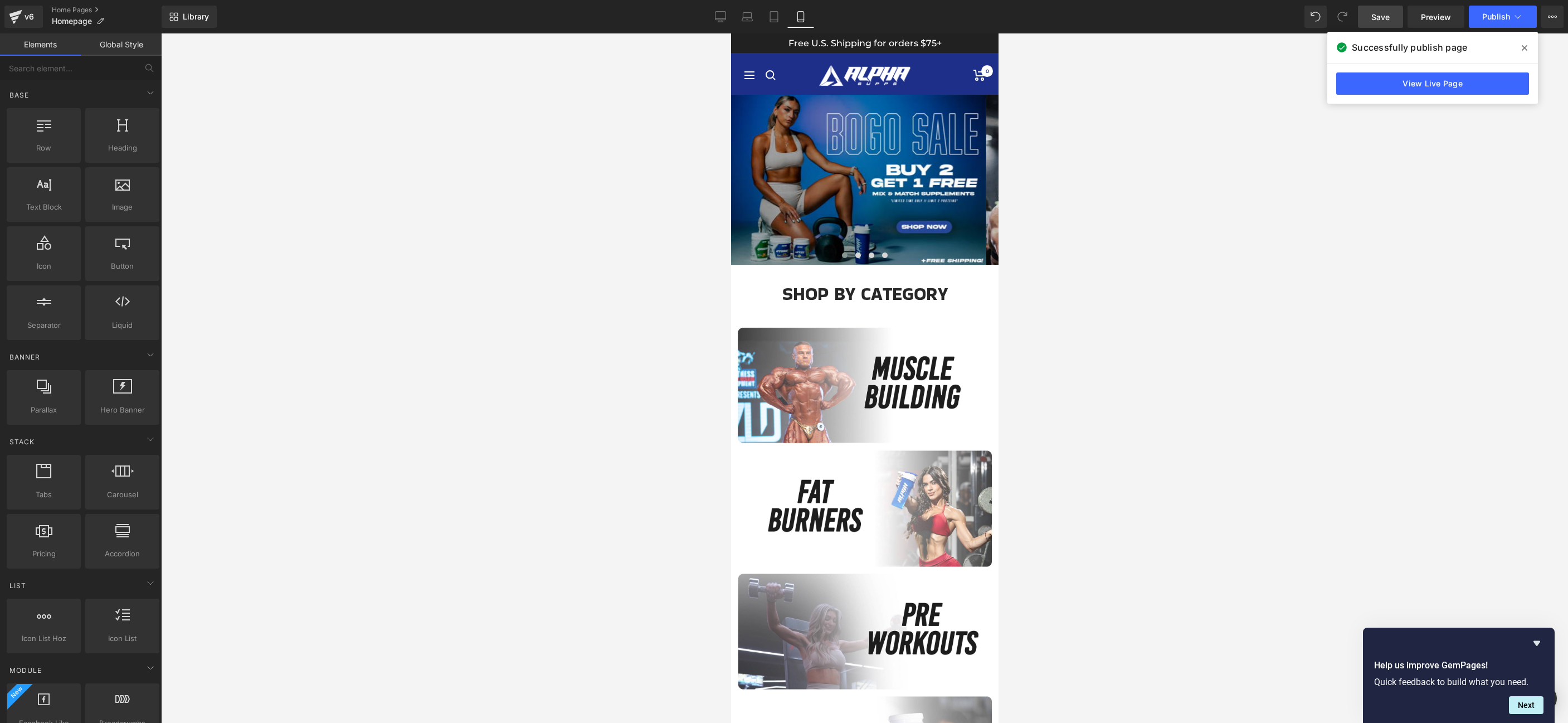
click at [1392, 27] on link "Save" at bounding box center [1380, 16] width 45 height 22
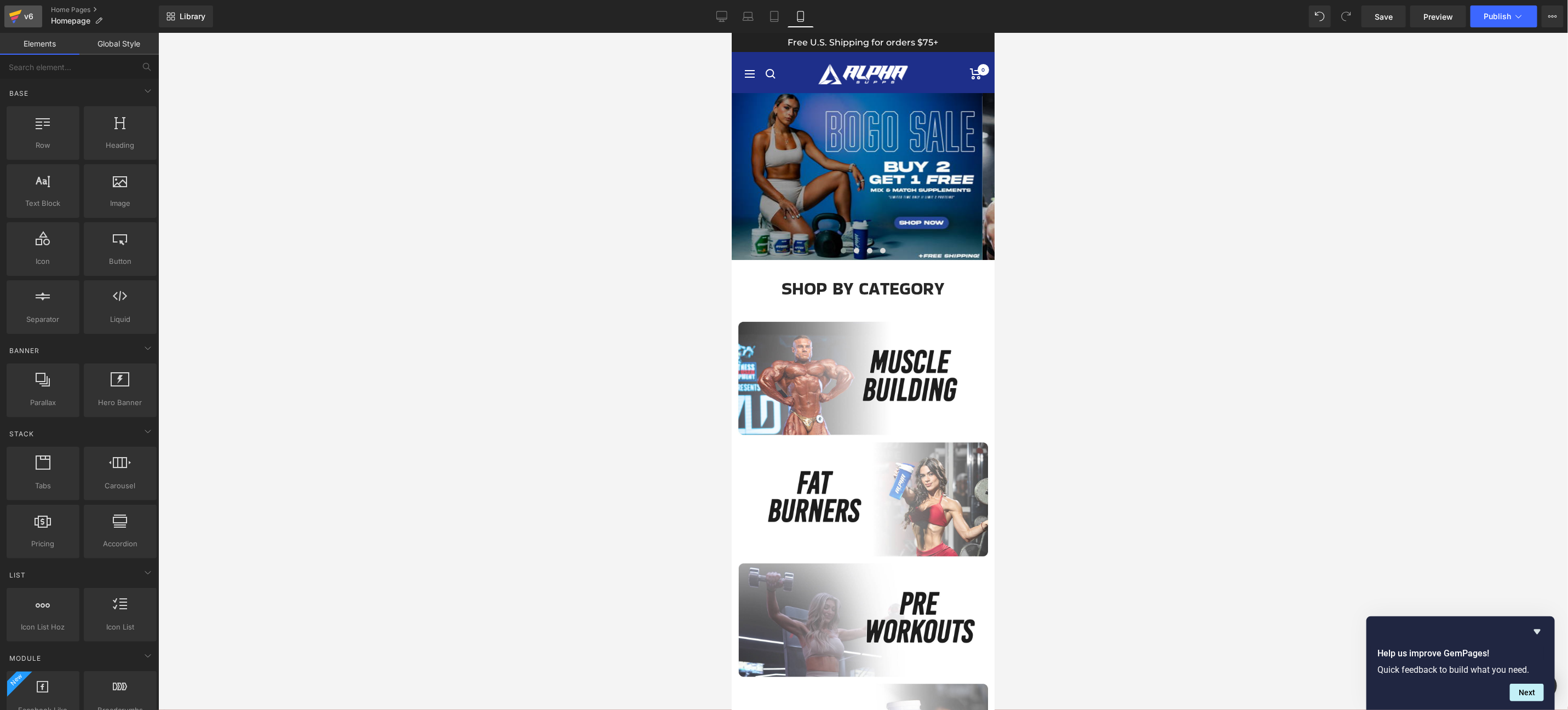
click at [24, 18] on div "v6" at bounding box center [28, 16] width 14 height 14
